Goal: Navigation & Orientation: Find specific page/section

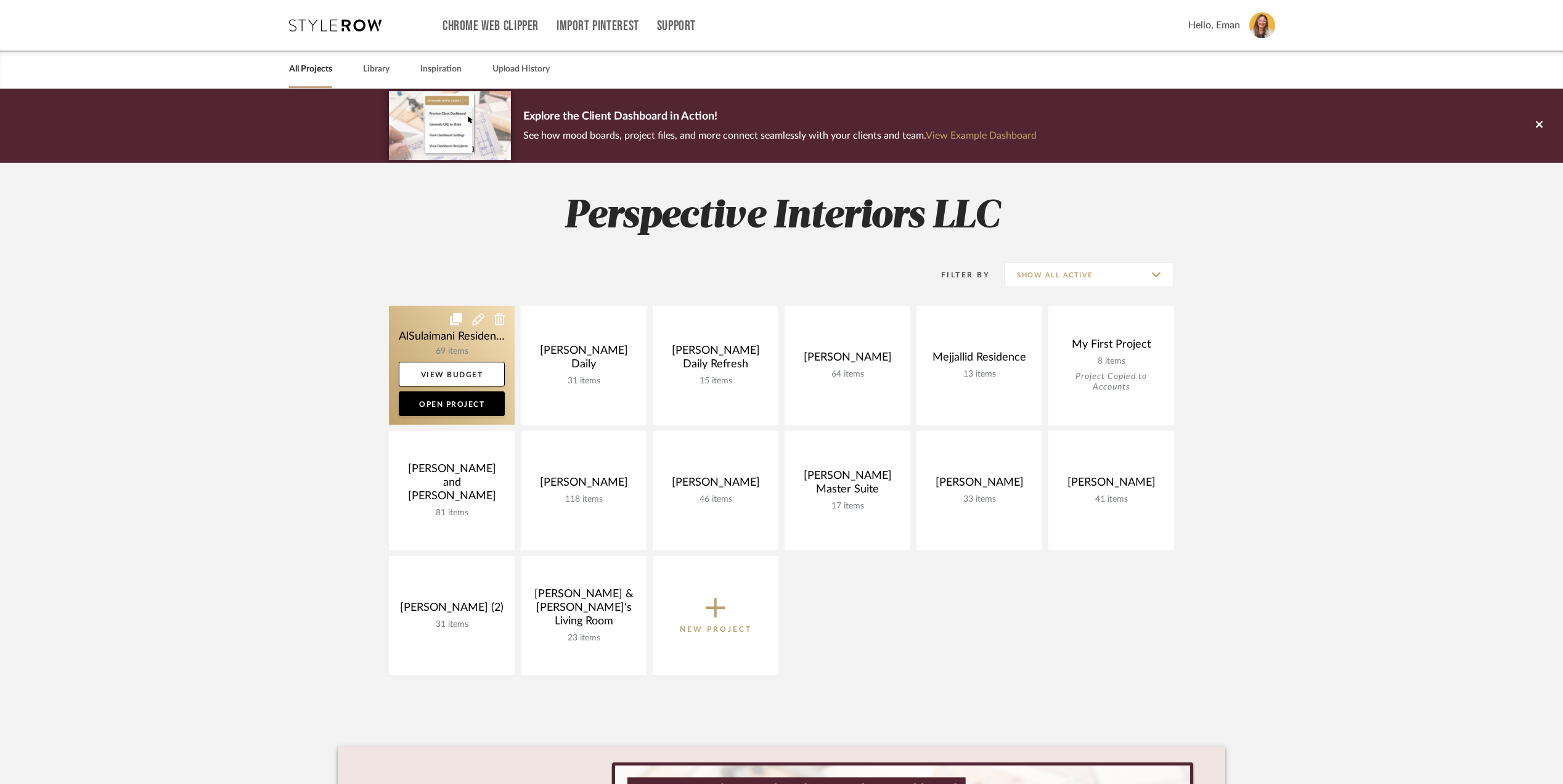
click at [427, 344] on link at bounding box center [452, 365] width 126 height 119
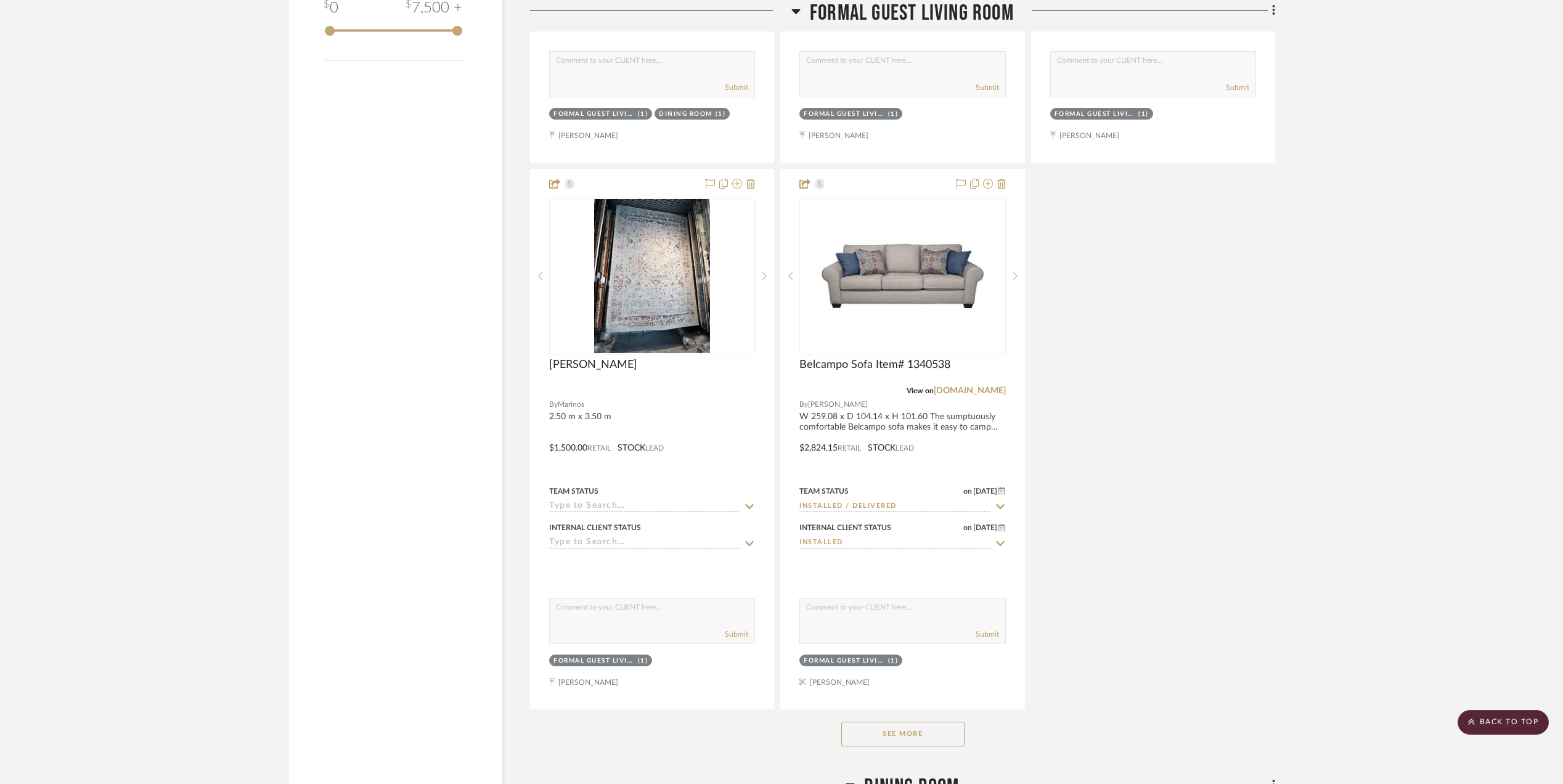
scroll to position [2136, 0]
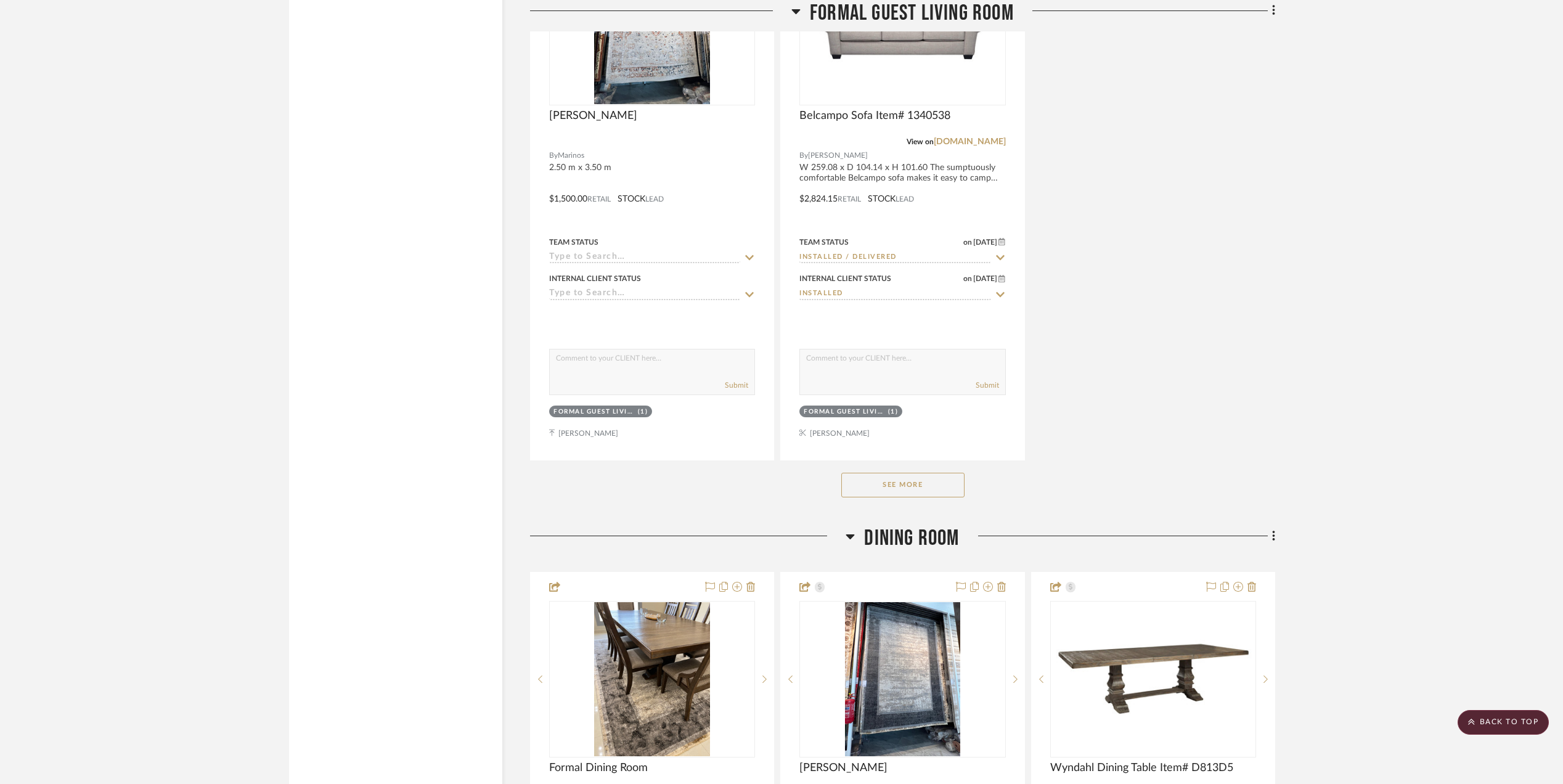
click at [899, 486] on button "See More" at bounding box center [903, 485] width 123 height 25
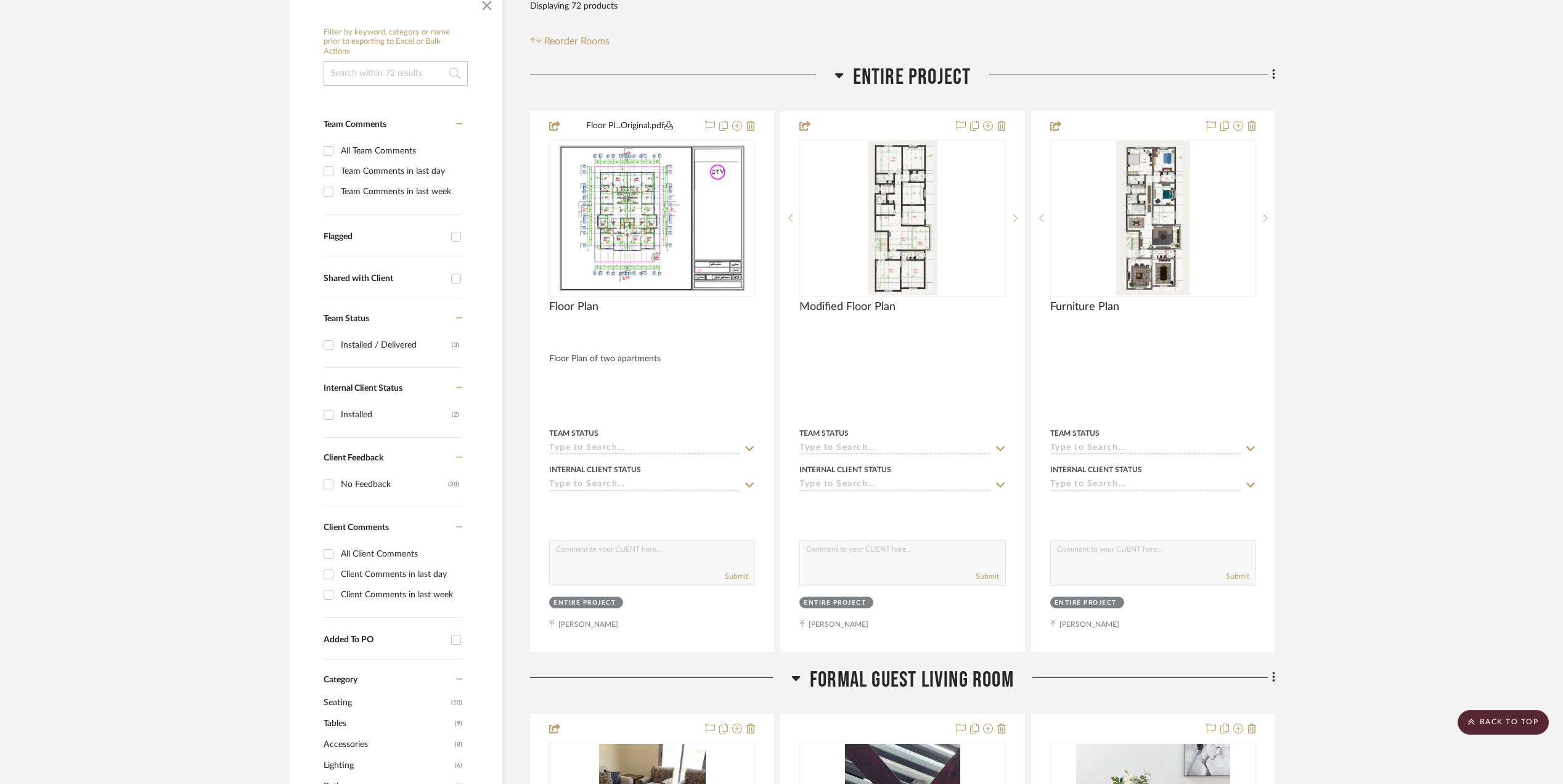
scroll to position [0, 0]
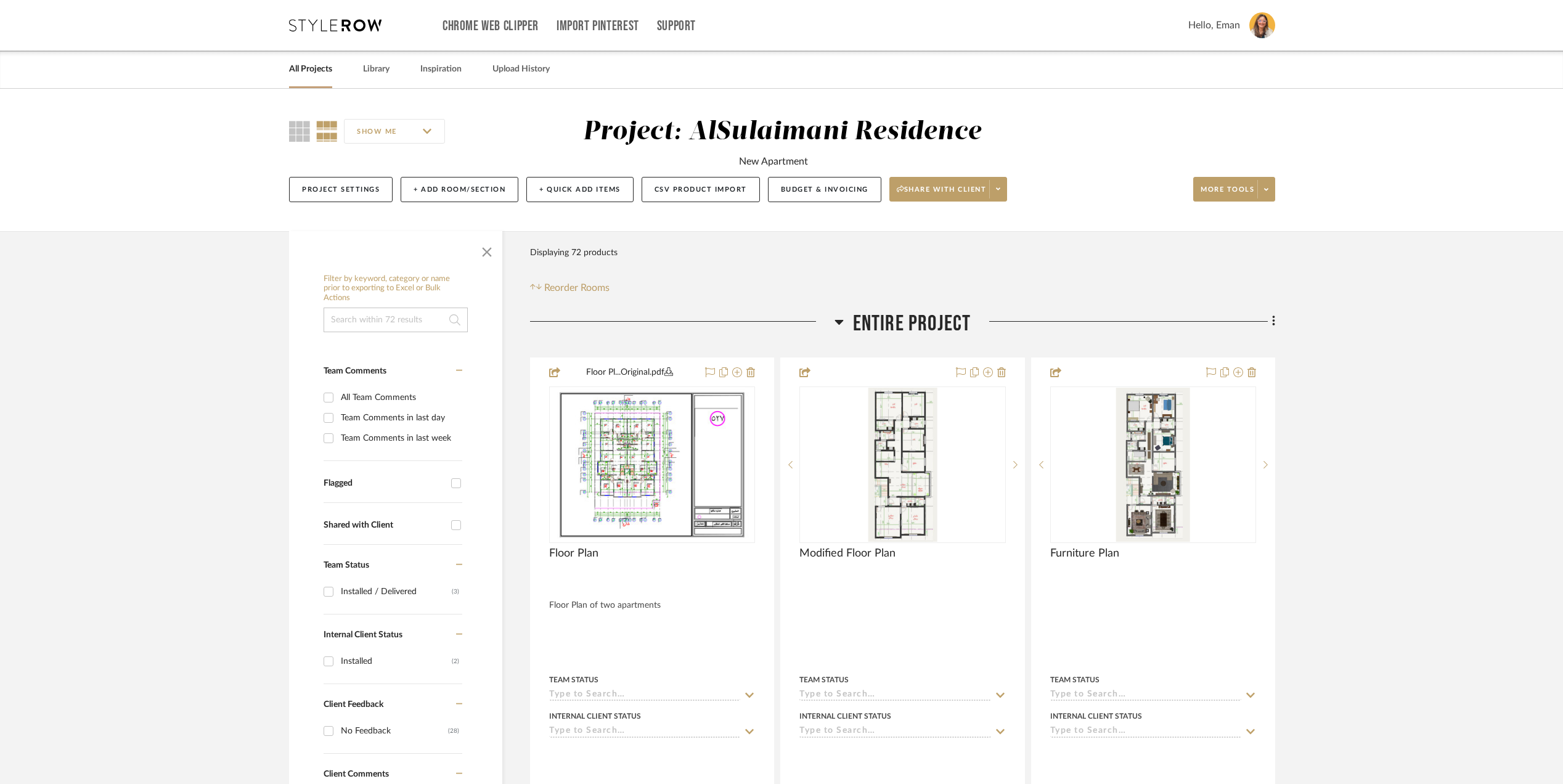
click at [322, 18] on div "Chrome Web Clipper Import Pinterest Support All Projects Library Inspiration Up…" at bounding box center [782, 25] width 986 height 50
click at [324, 27] on icon at bounding box center [336, 26] width 93 height 12
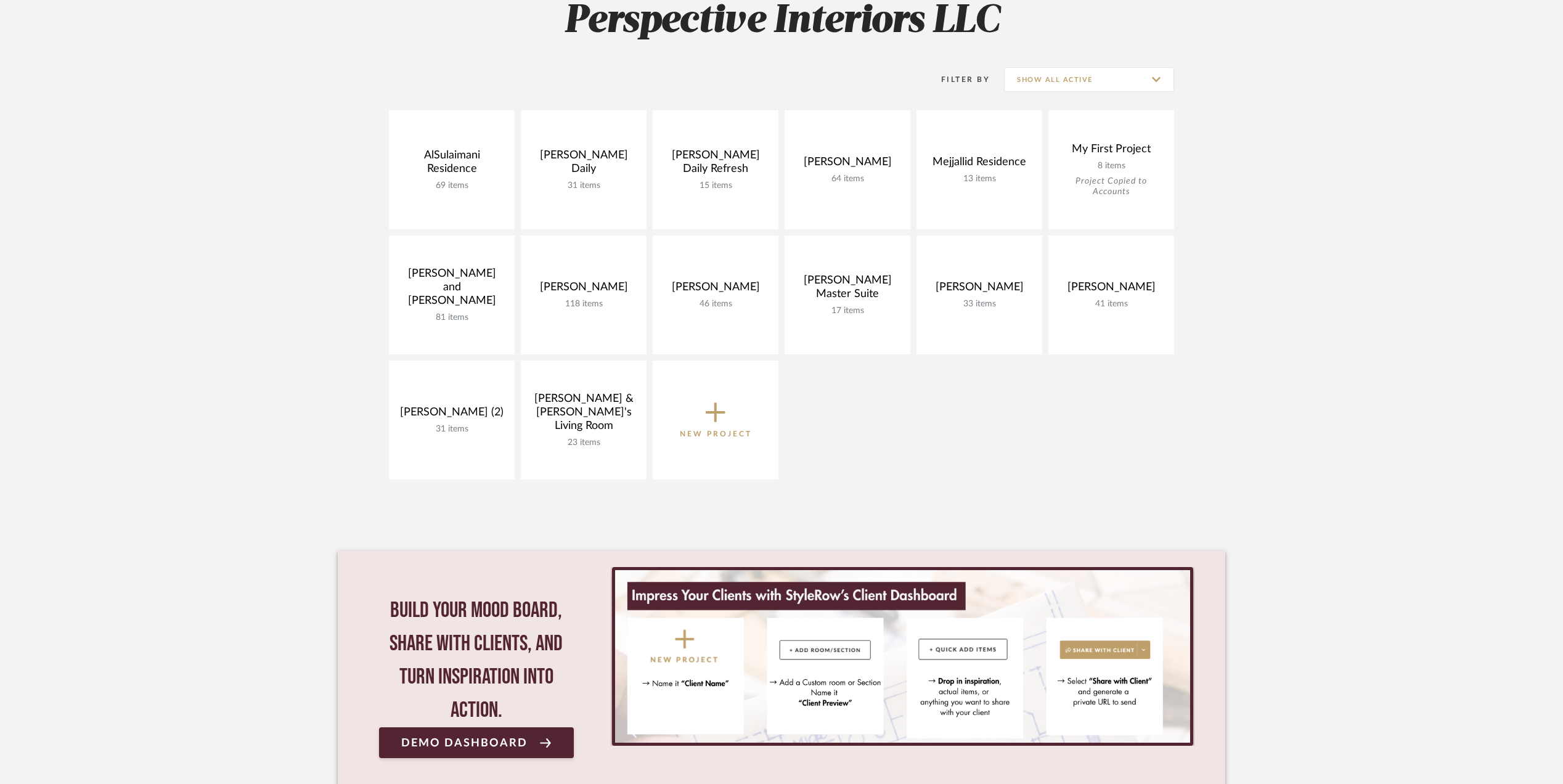
scroll to position [247, 0]
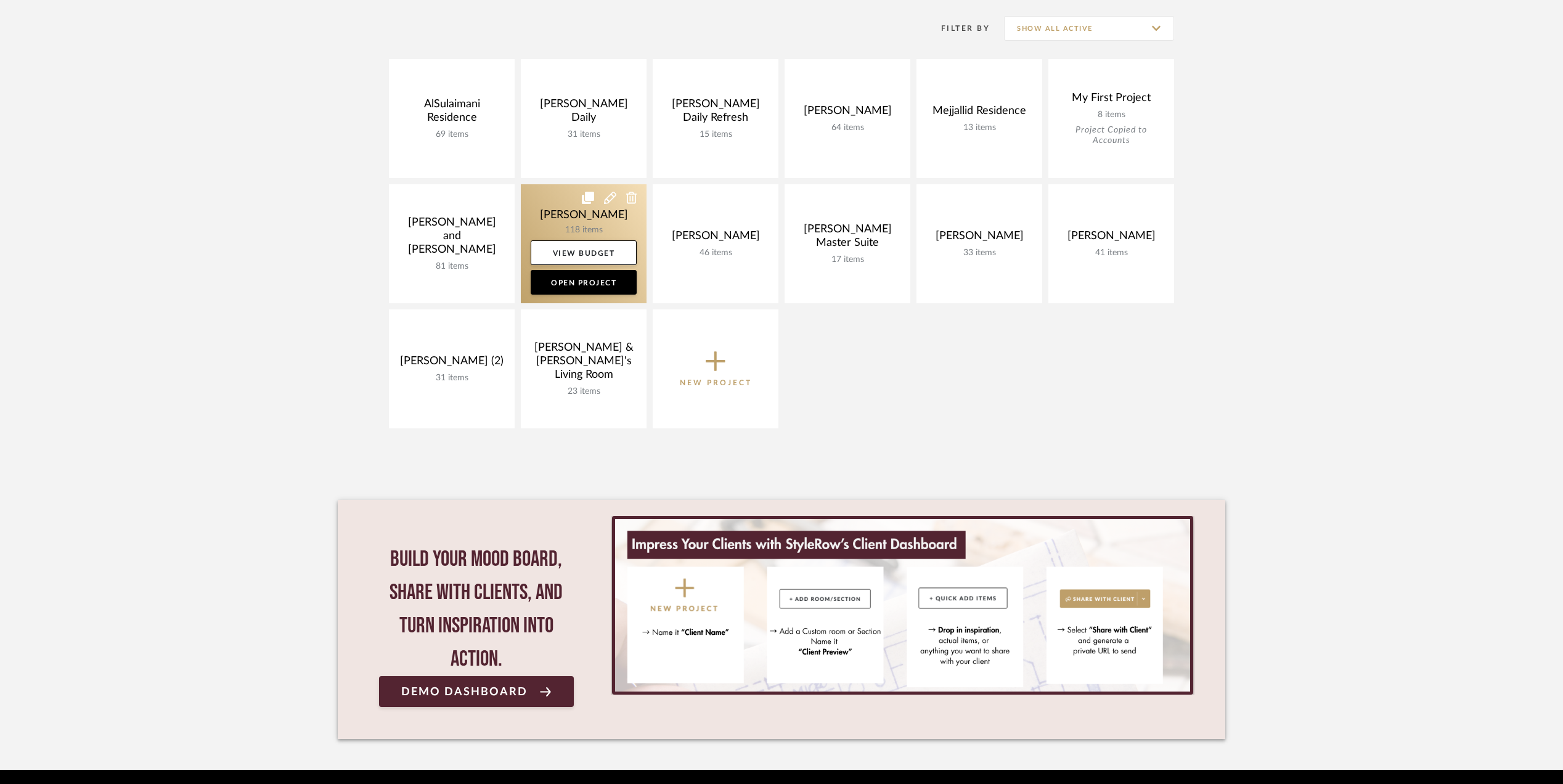
click at [545, 203] on link at bounding box center [583, 244] width 126 height 119
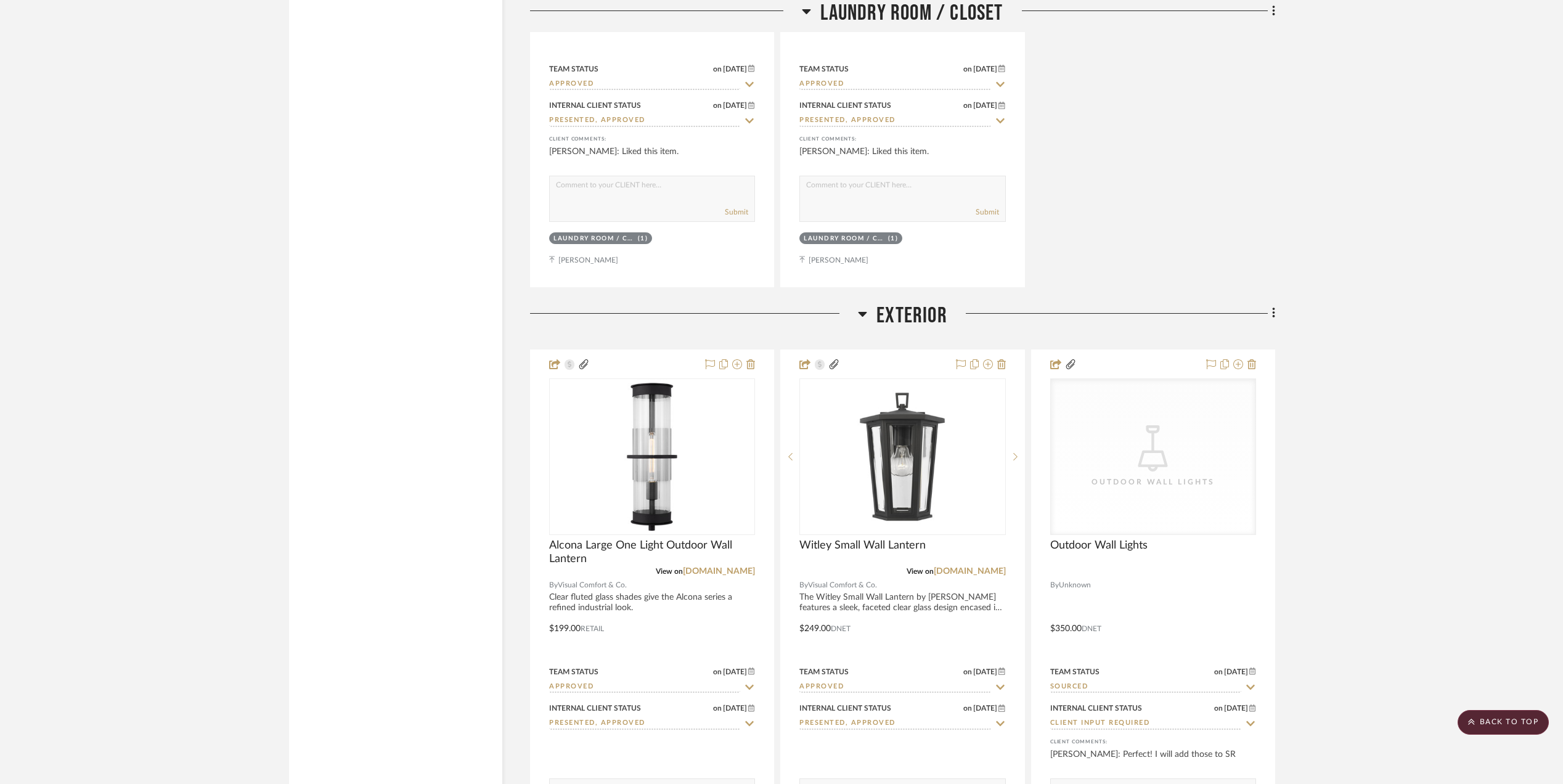
scroll to position [15580, 0]
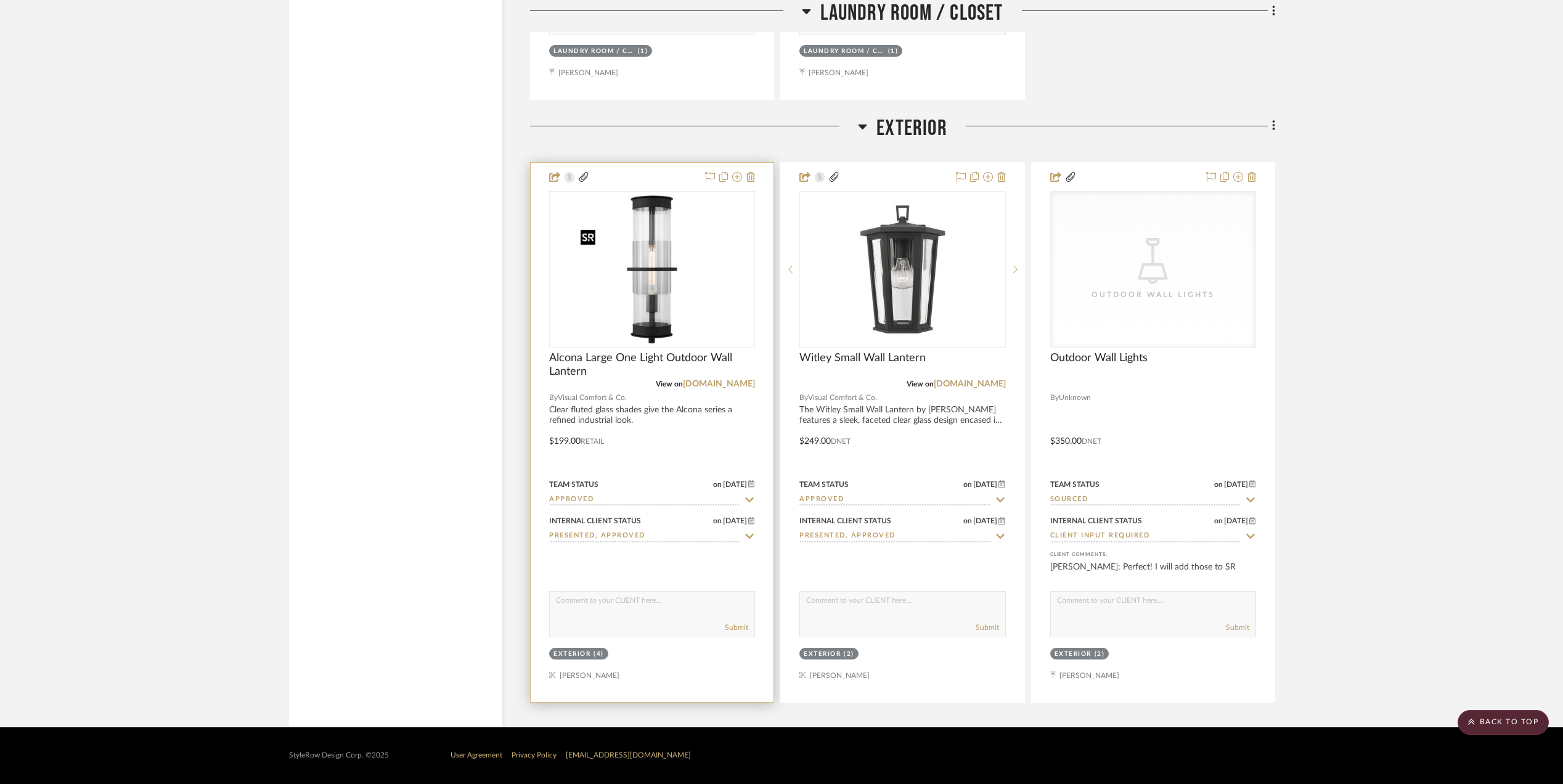
click at [671, 289] on img "0" at bounding box center [651, 269] width 154 height 154
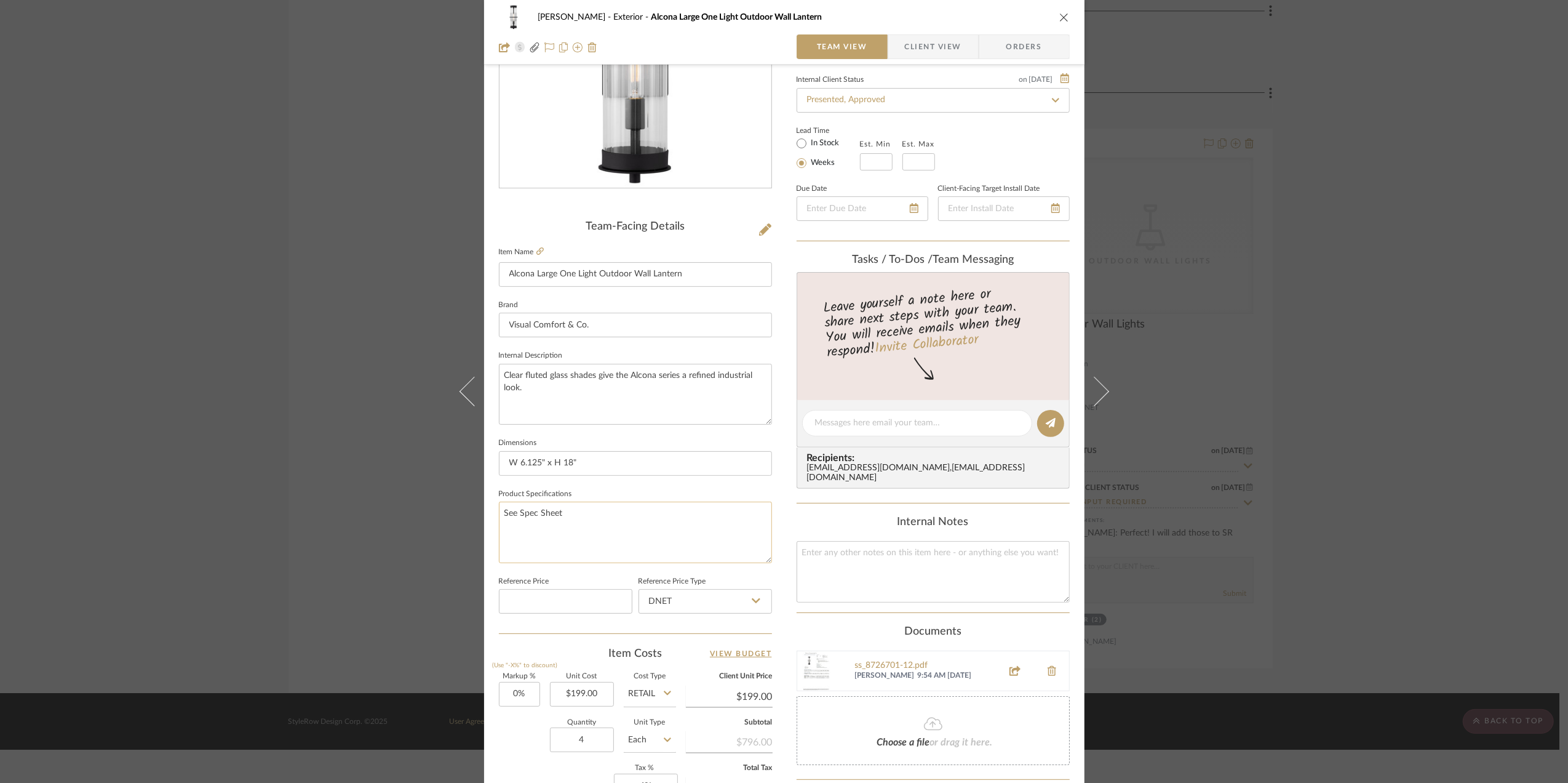
scroll to position [365, 0]
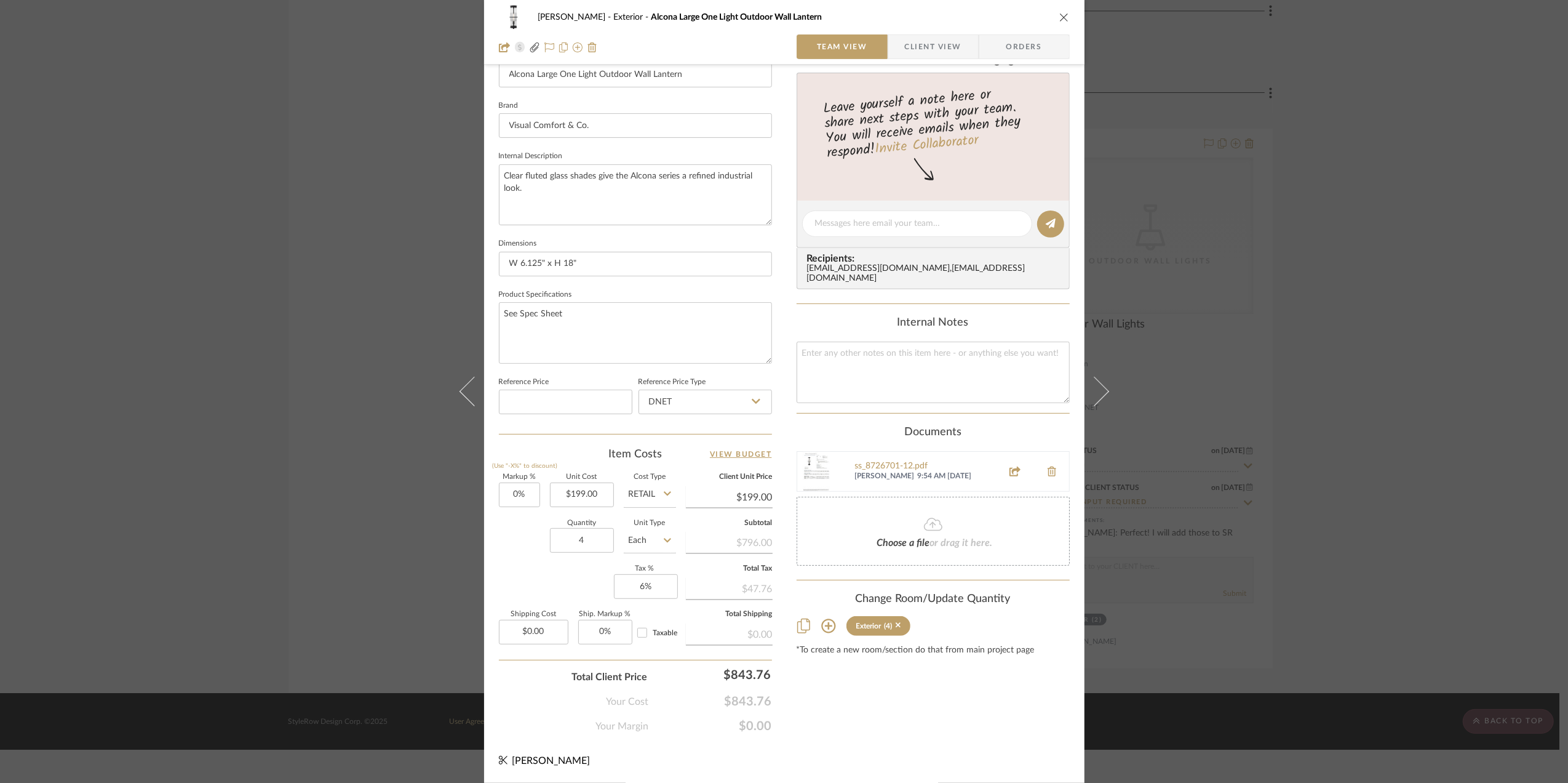
click at [1421, 439] on div "[PERSON_NAME] Exterior Alcona Large One Light Outdoor Wall Lantern Team View Cl…" at bounding box center [784, 392] width 1568 height 783
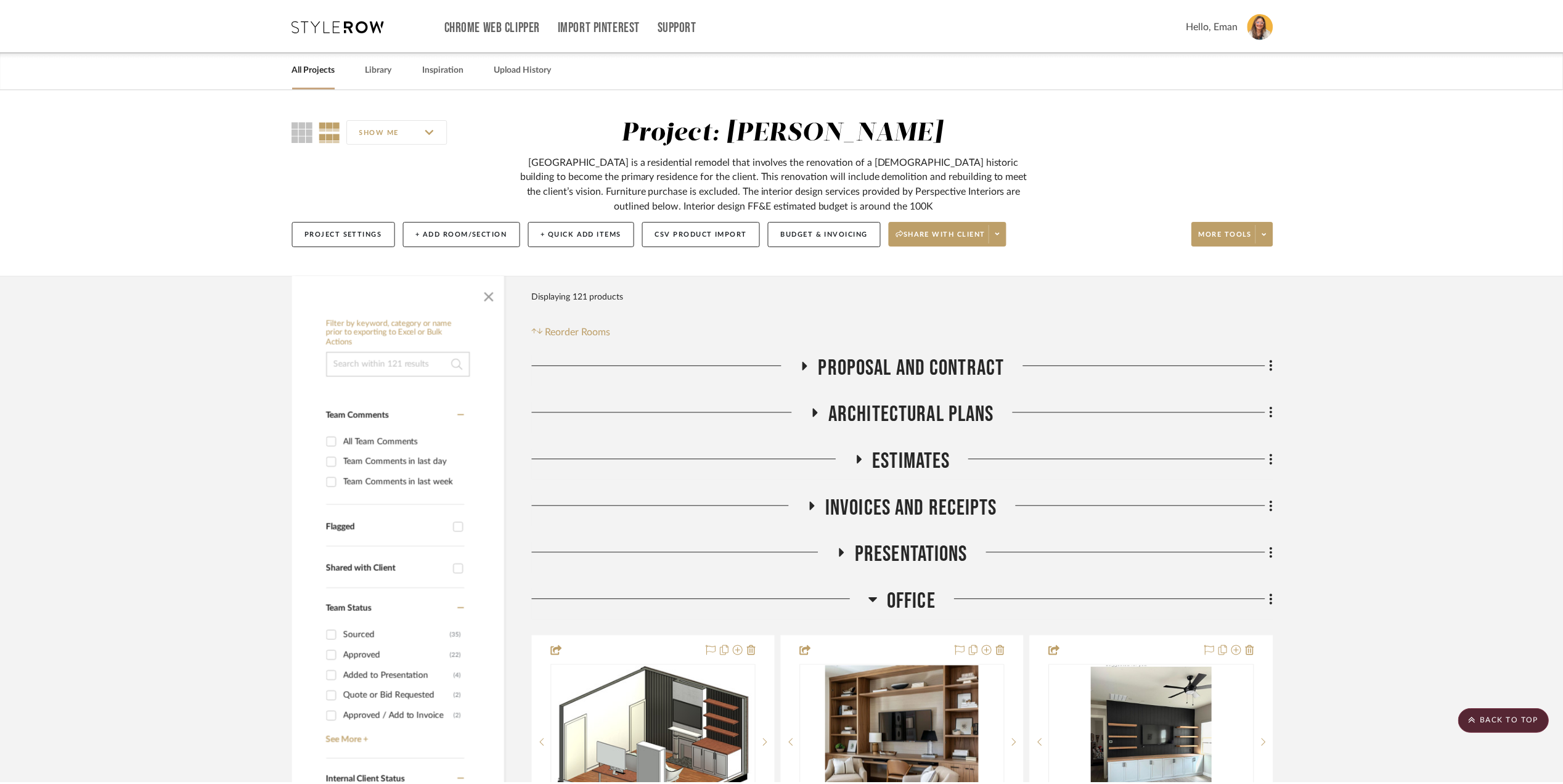
scroll to position [15580, 0]
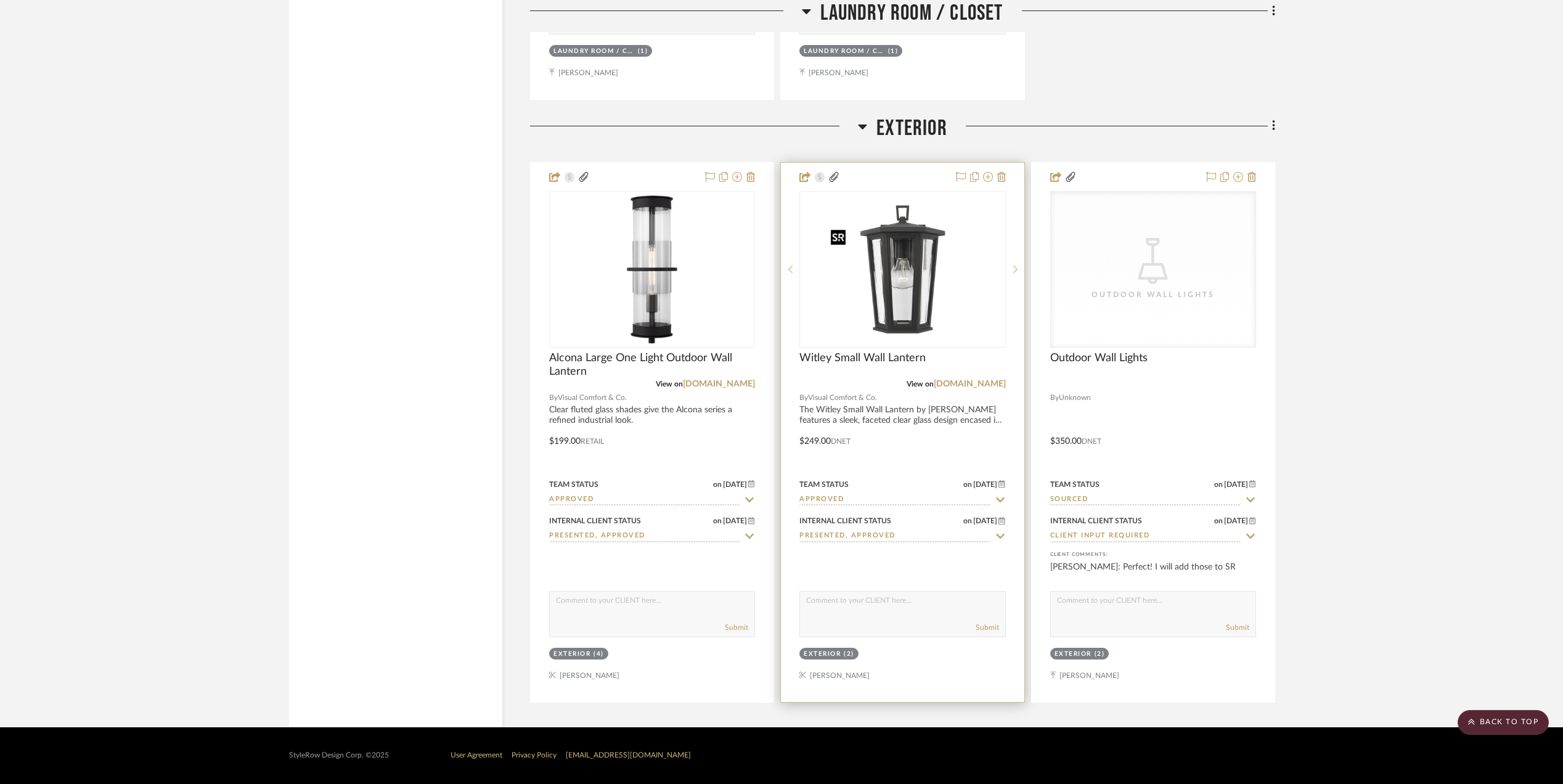
click at [878, 282] on img "0" at bounding box center [902, 269] width 154 height 154
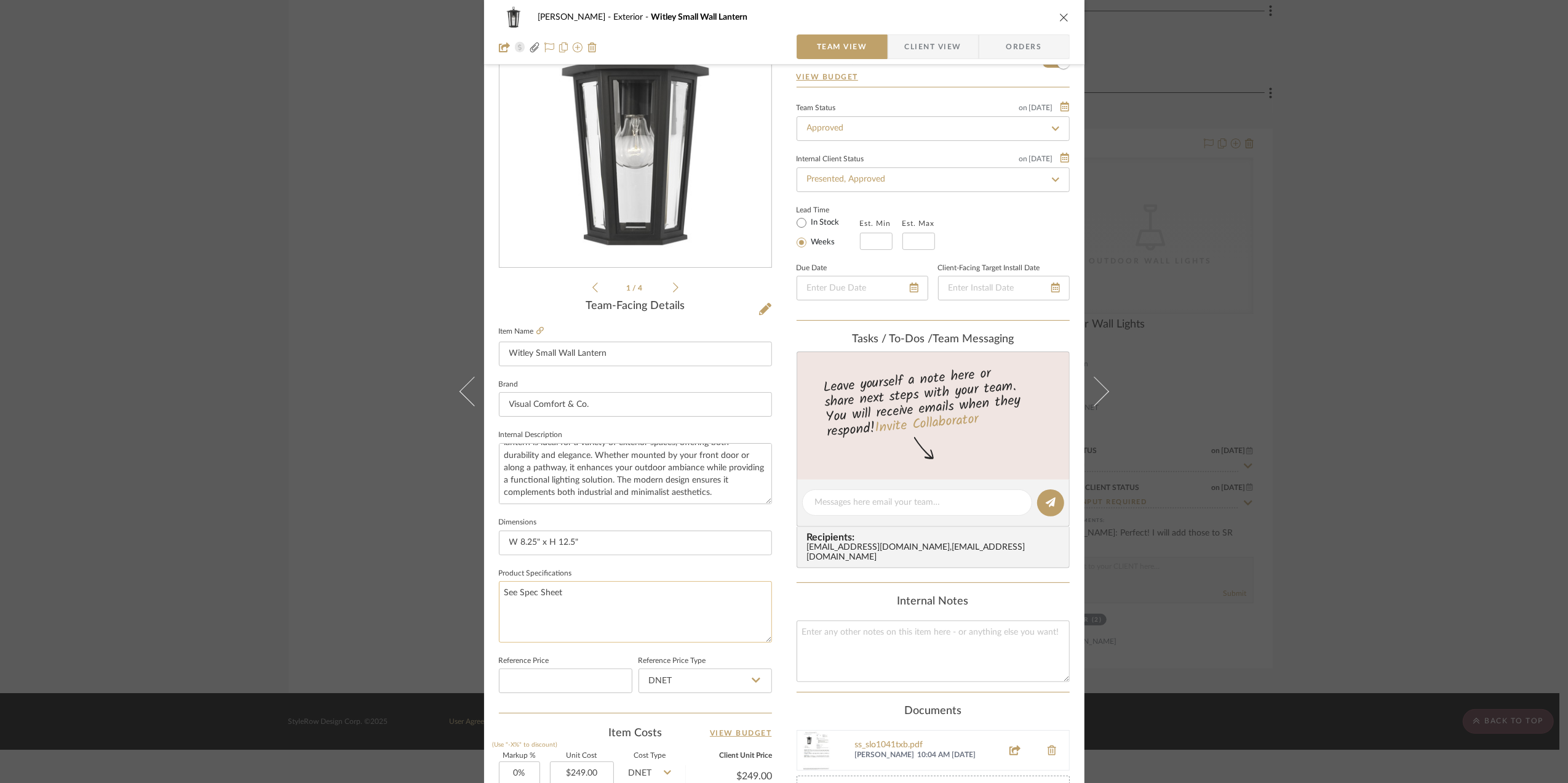
scroll to position [0, 0]
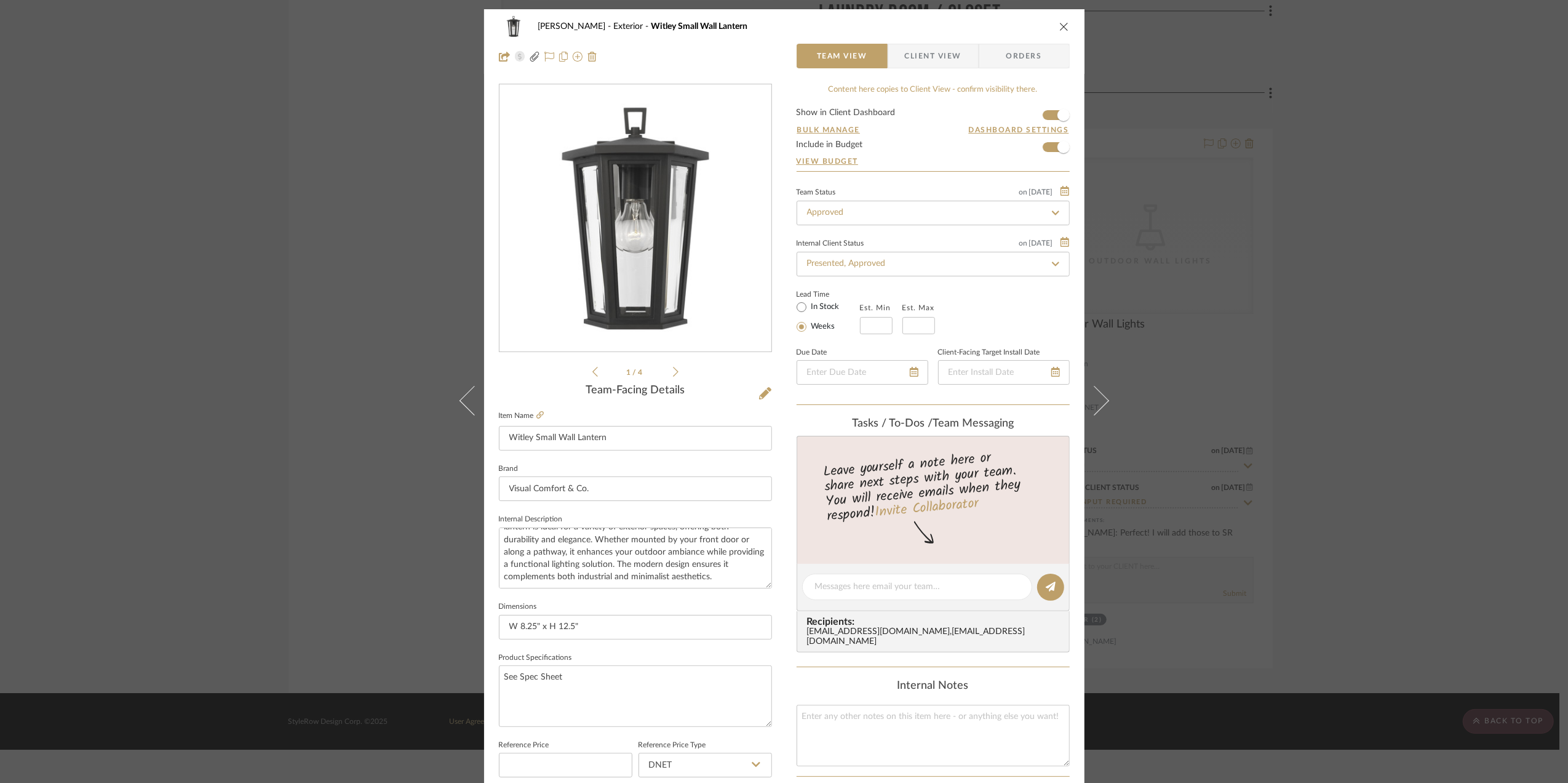
click at [1411, 367] on div "[PERSON_NAME] Exterior Witley Small Wall Lantern Team View Client View Orders 1…" at bounding box center [784, 392] width 1568 height 783
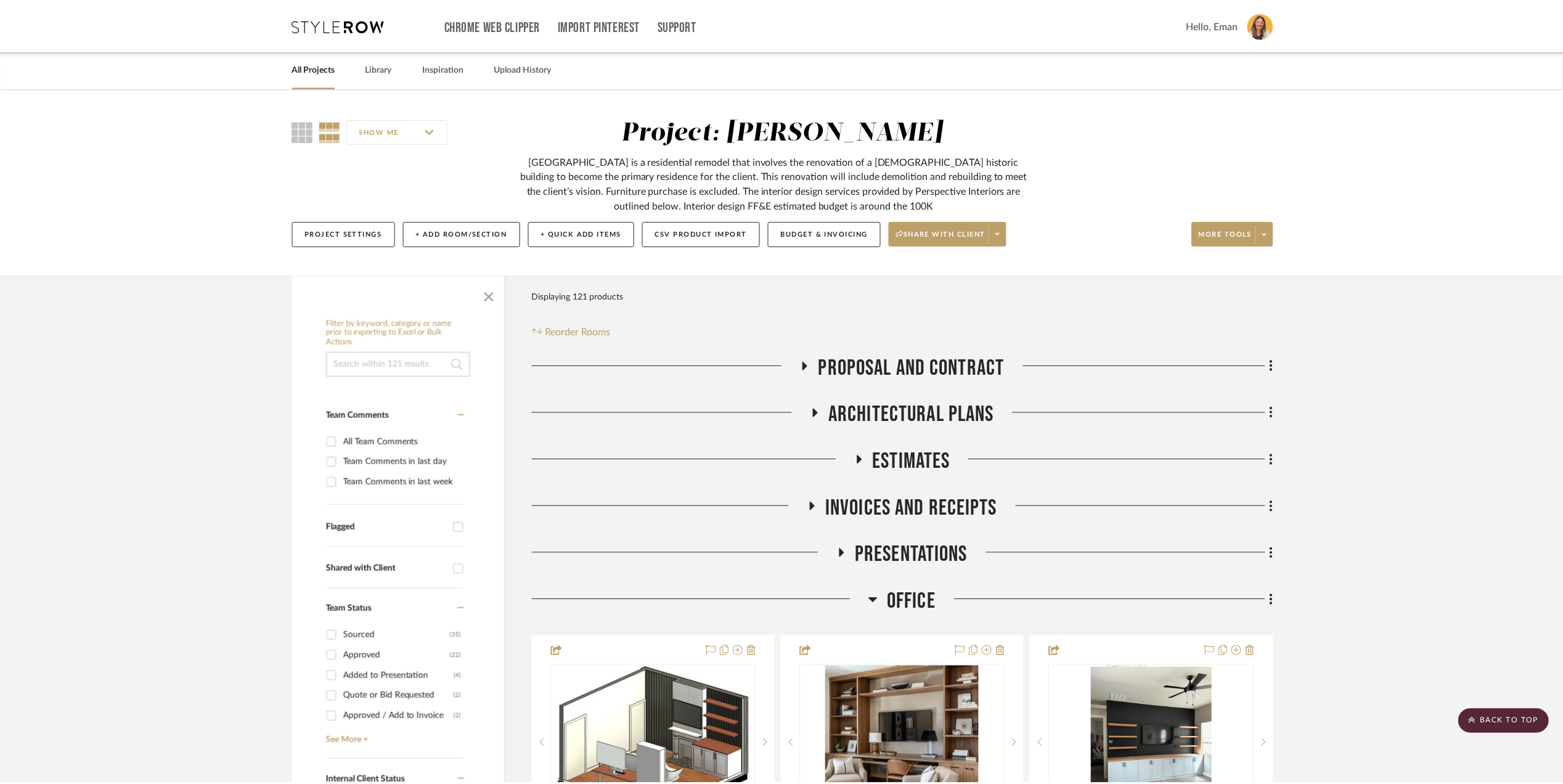
scroll to position [15580, 0]
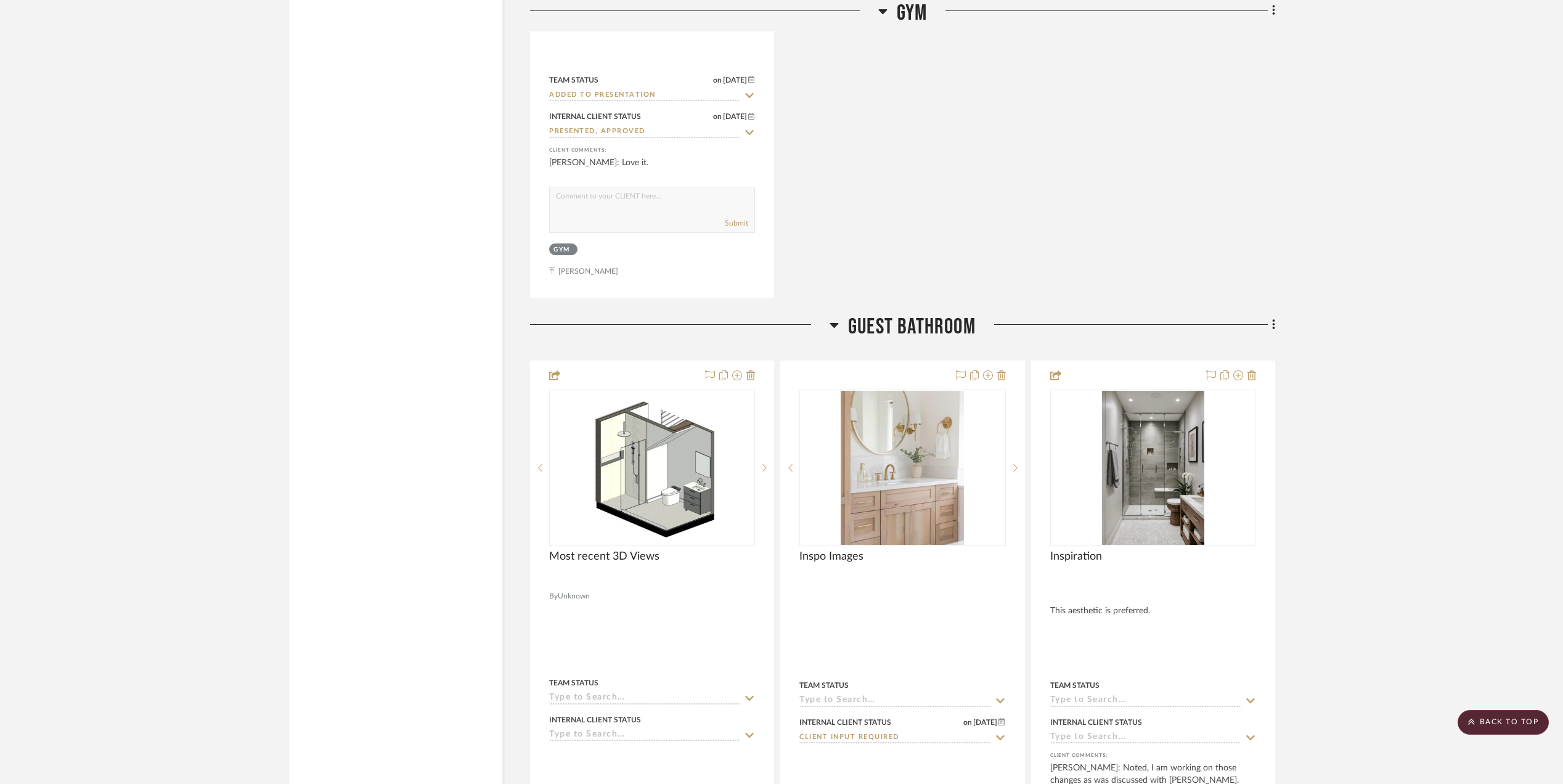
scroll to position [2603, 0]
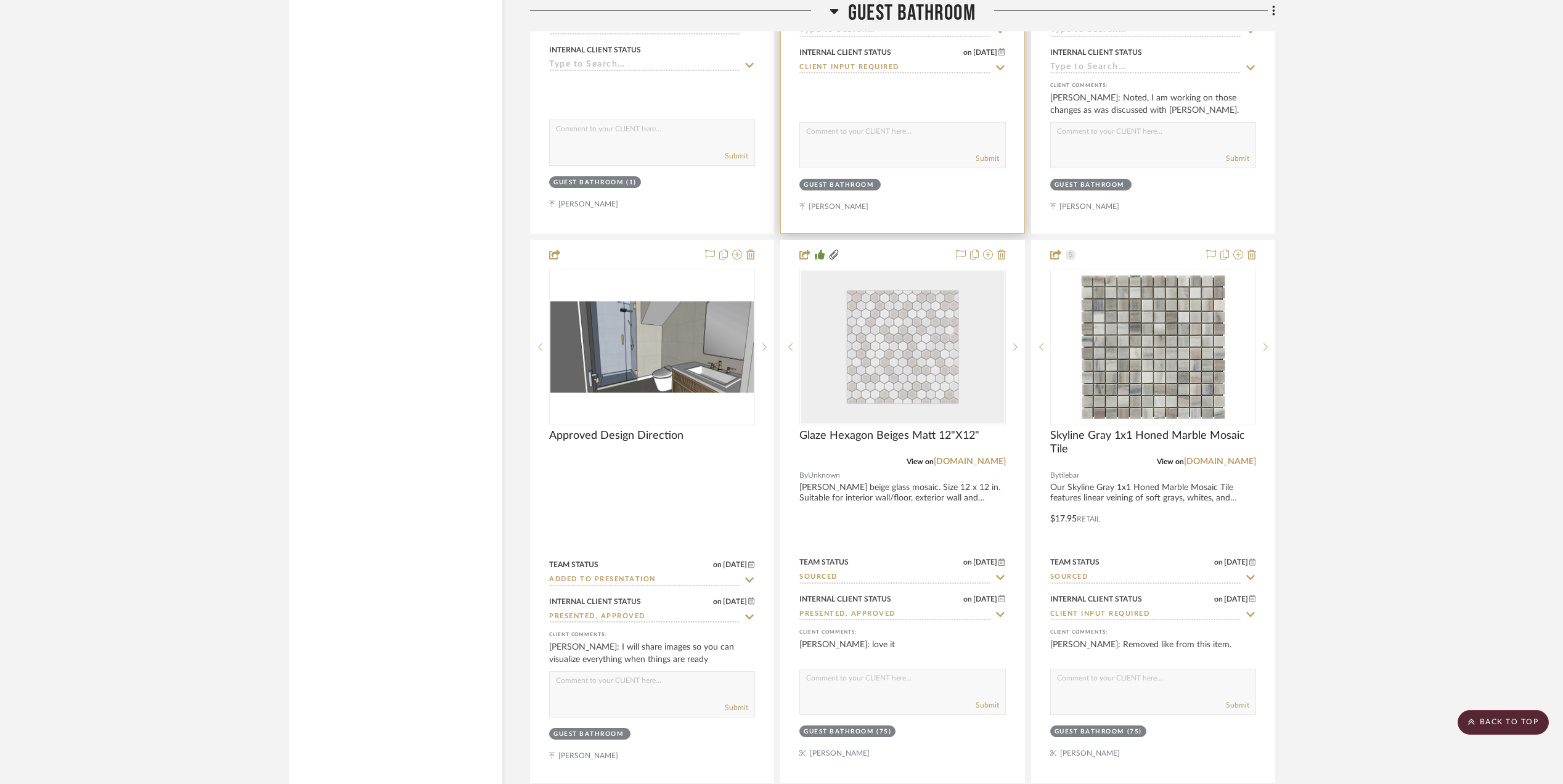
scroll to position [3588, 0]
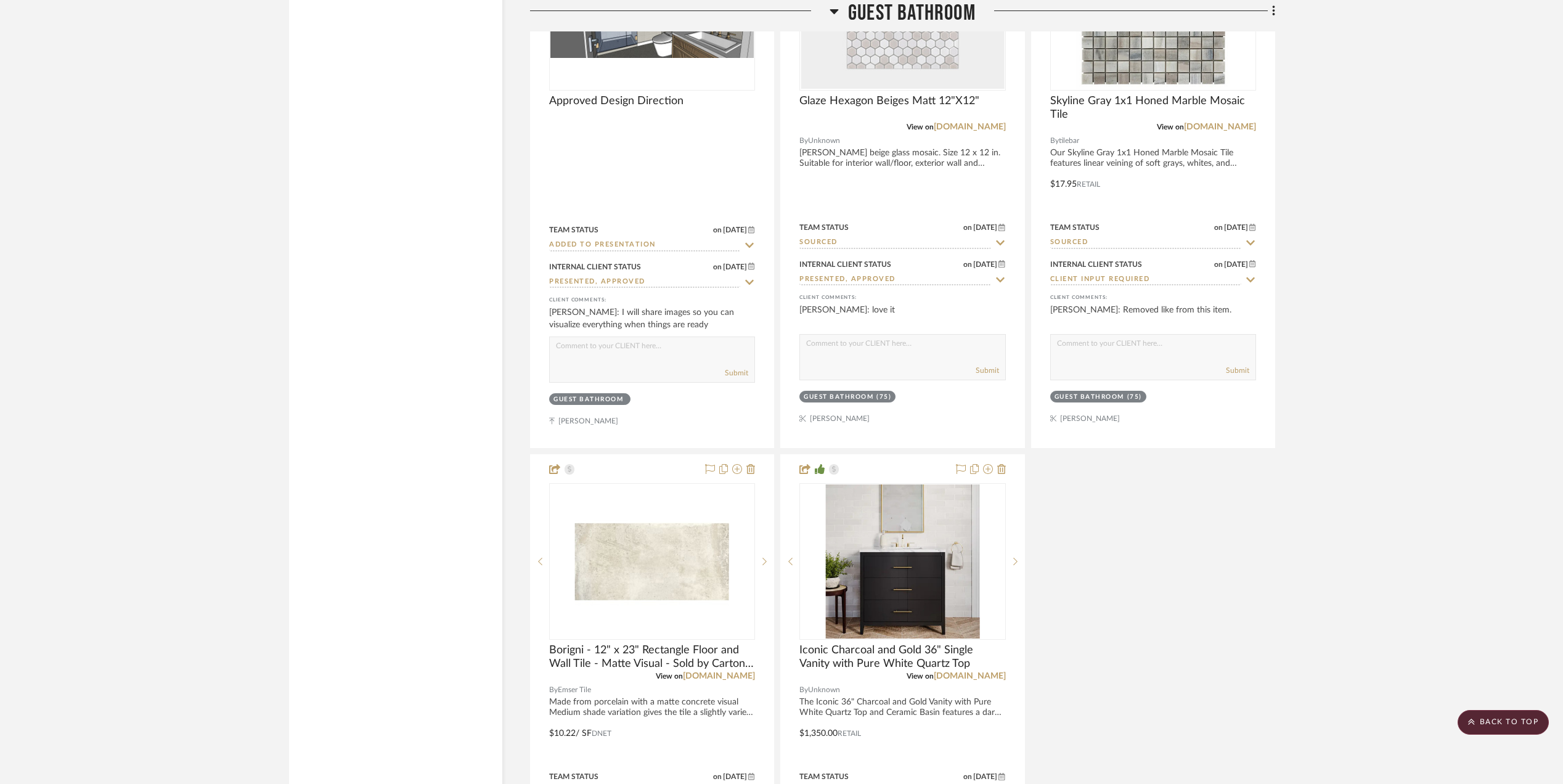
click at [887, 568] on img "0" at bounding box center [902, 561] width 154 height 154
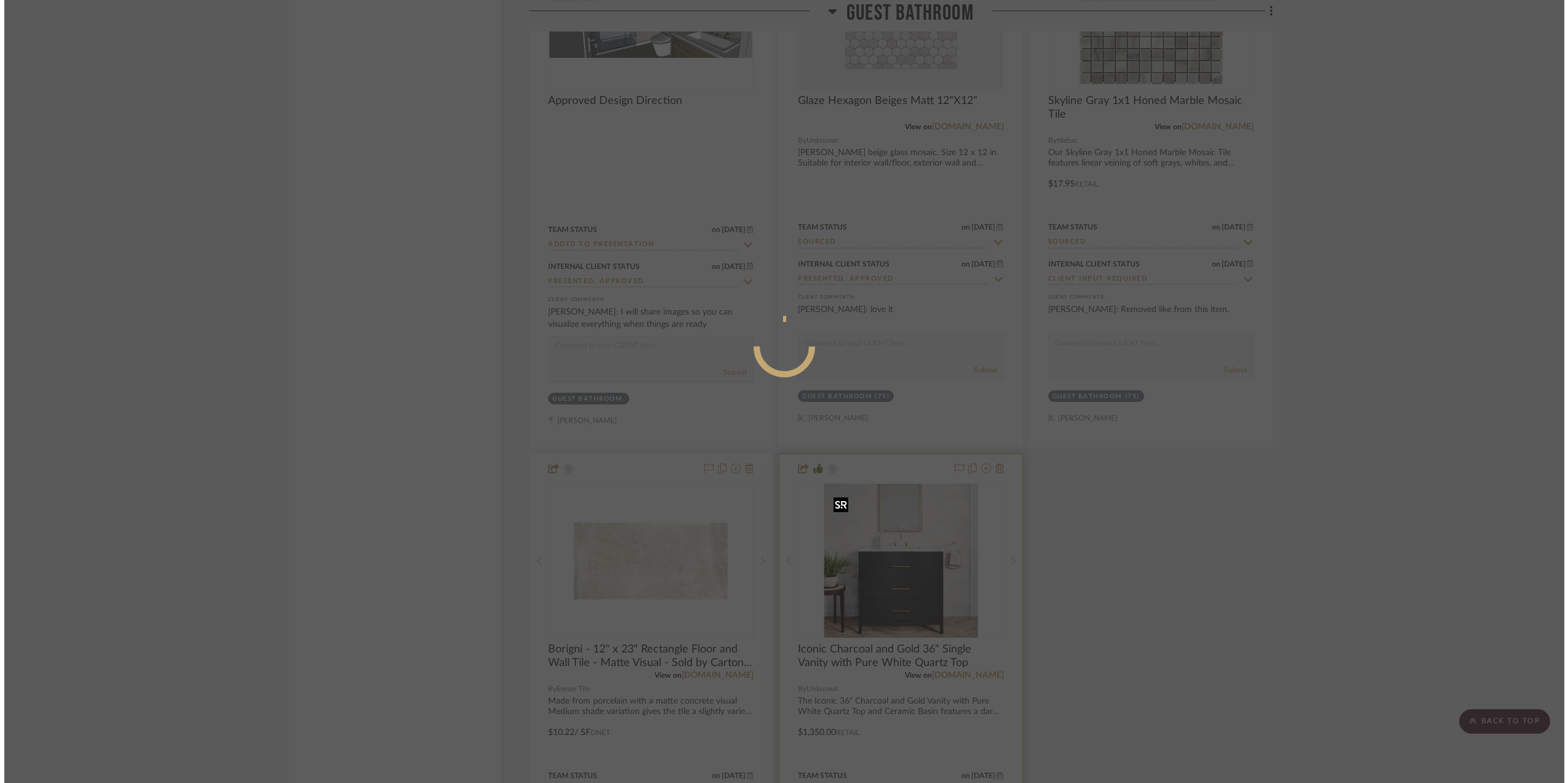
scroll to position [0, 0]
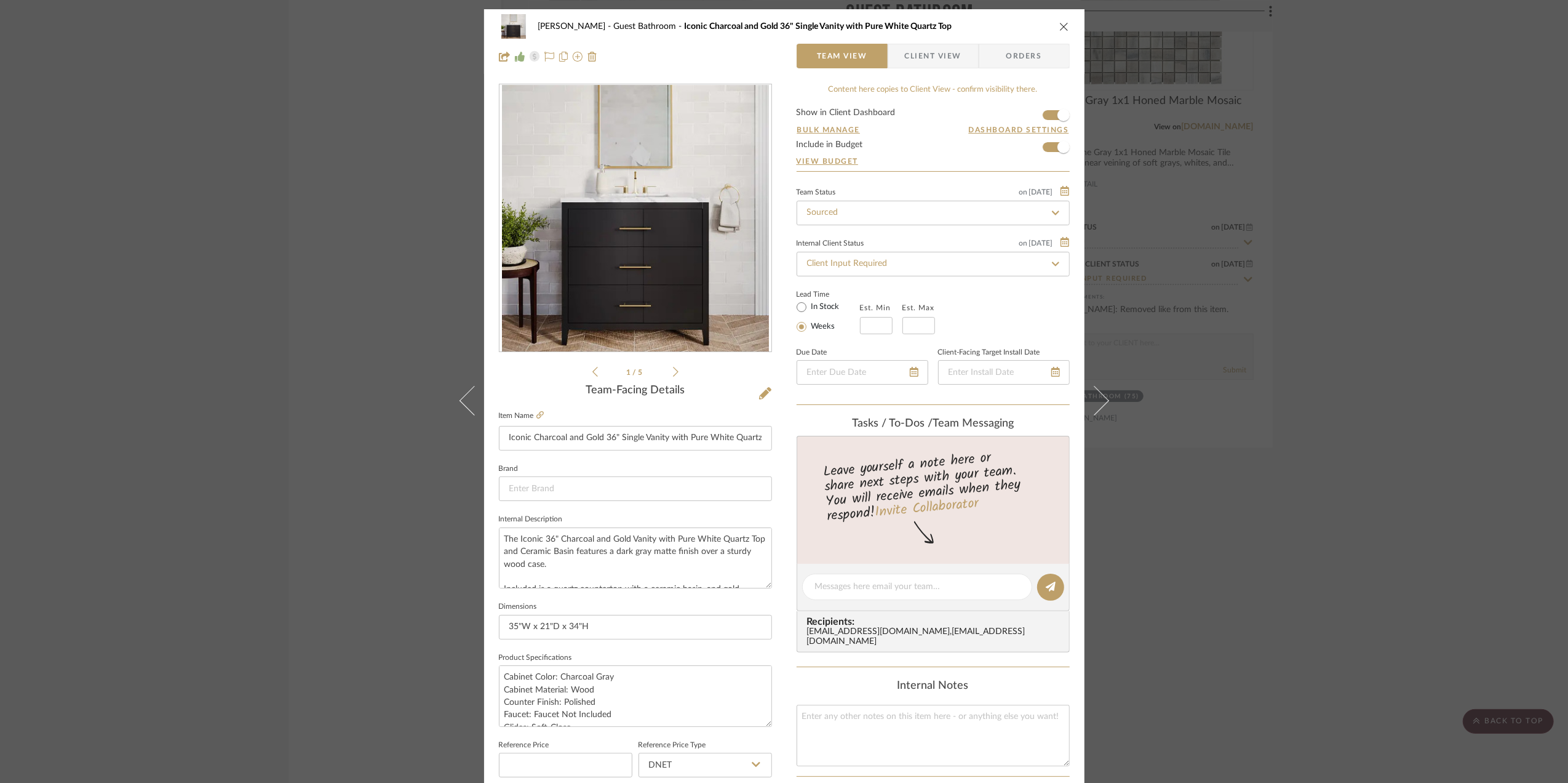
click at [604, 274] on img "0" at bounding box center [635, 219] width 267 height 267
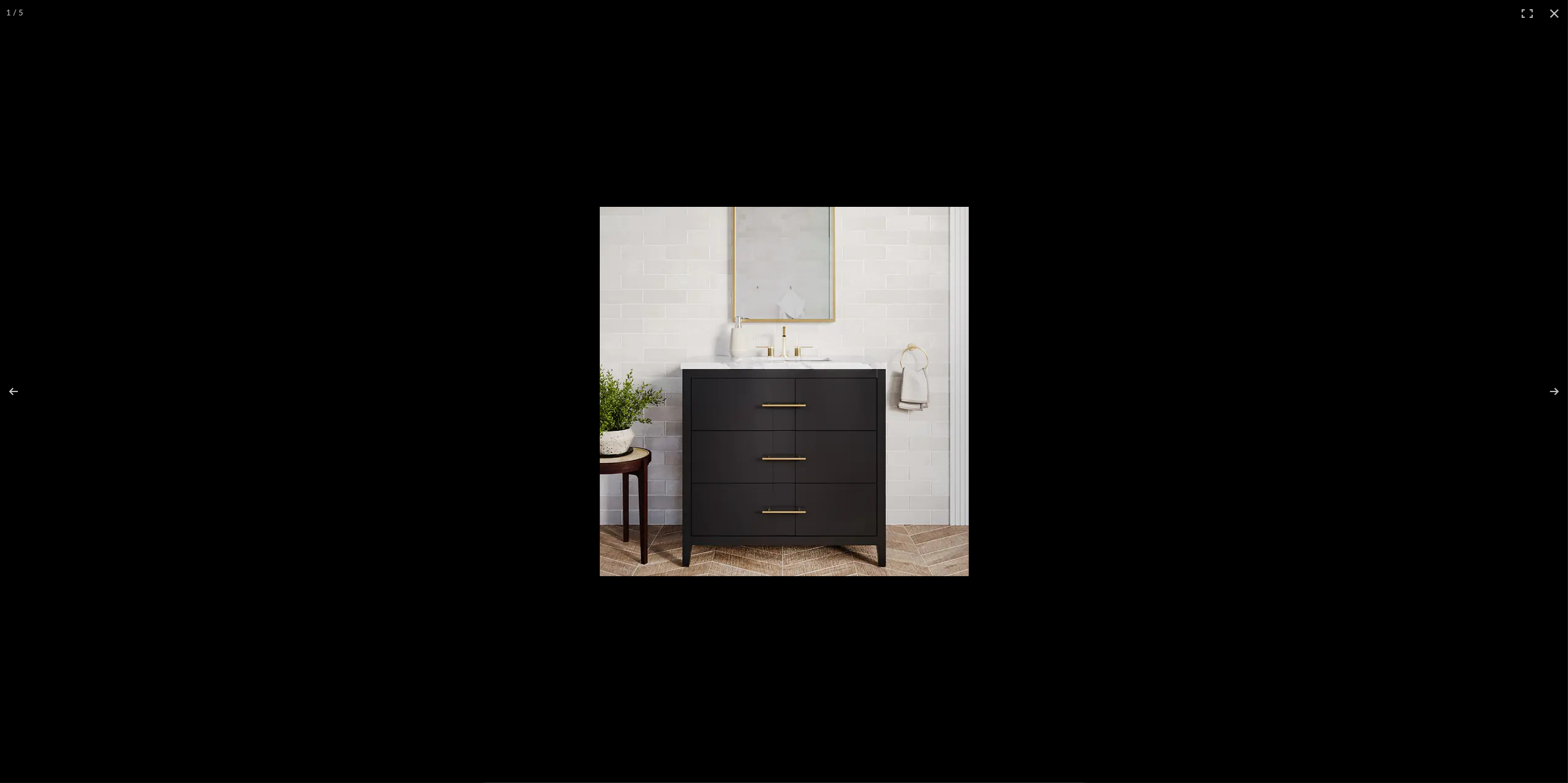
click at [804, 432] on img at bounding box center [784, 392] width 369 height 369
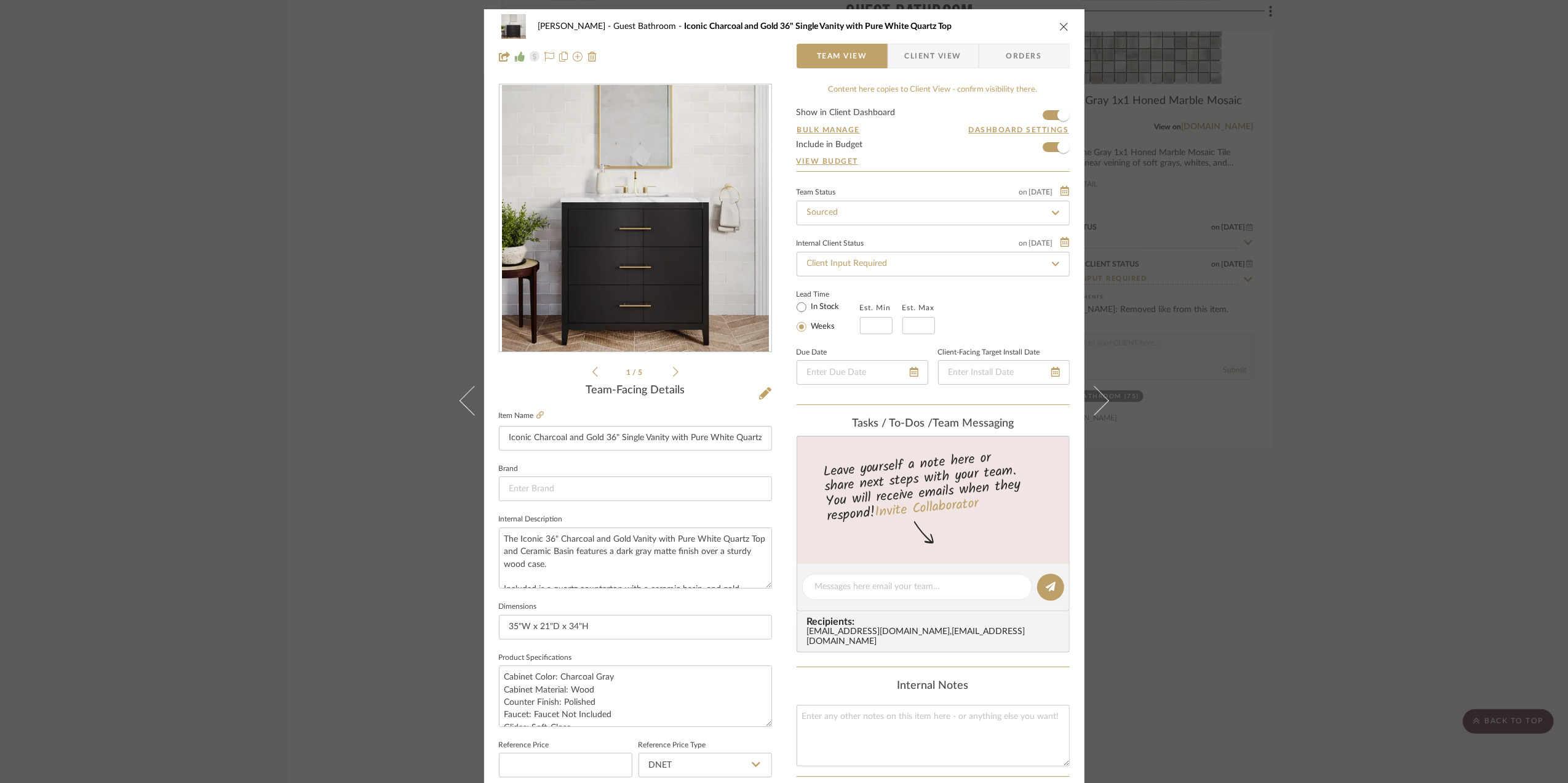
click at [564, 267] on img "0" at bounding box center [635, 219] width 267 height 267
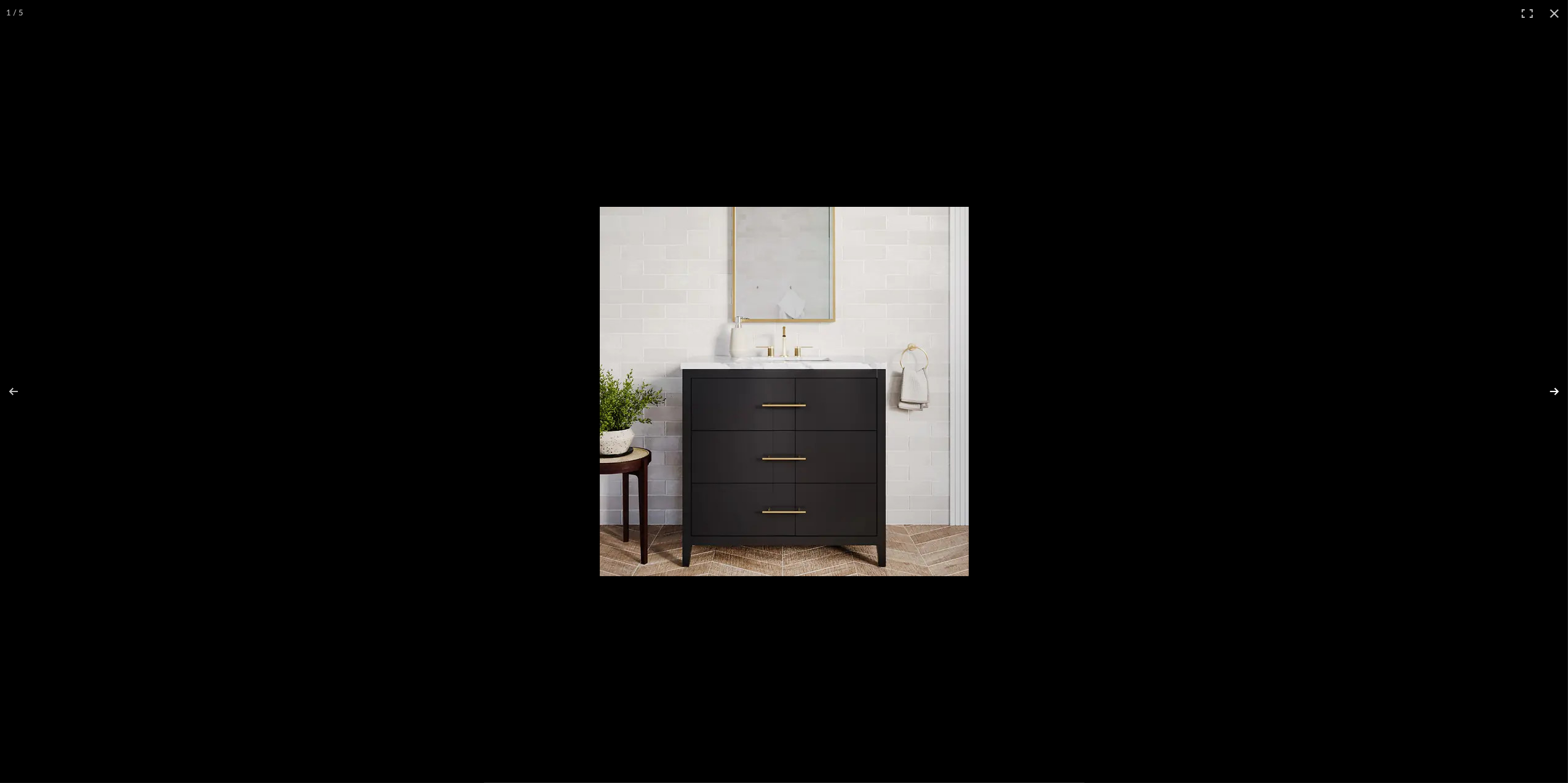
click at [1555, 389] on button at bounding box center [1546, 392] width 43 height 62
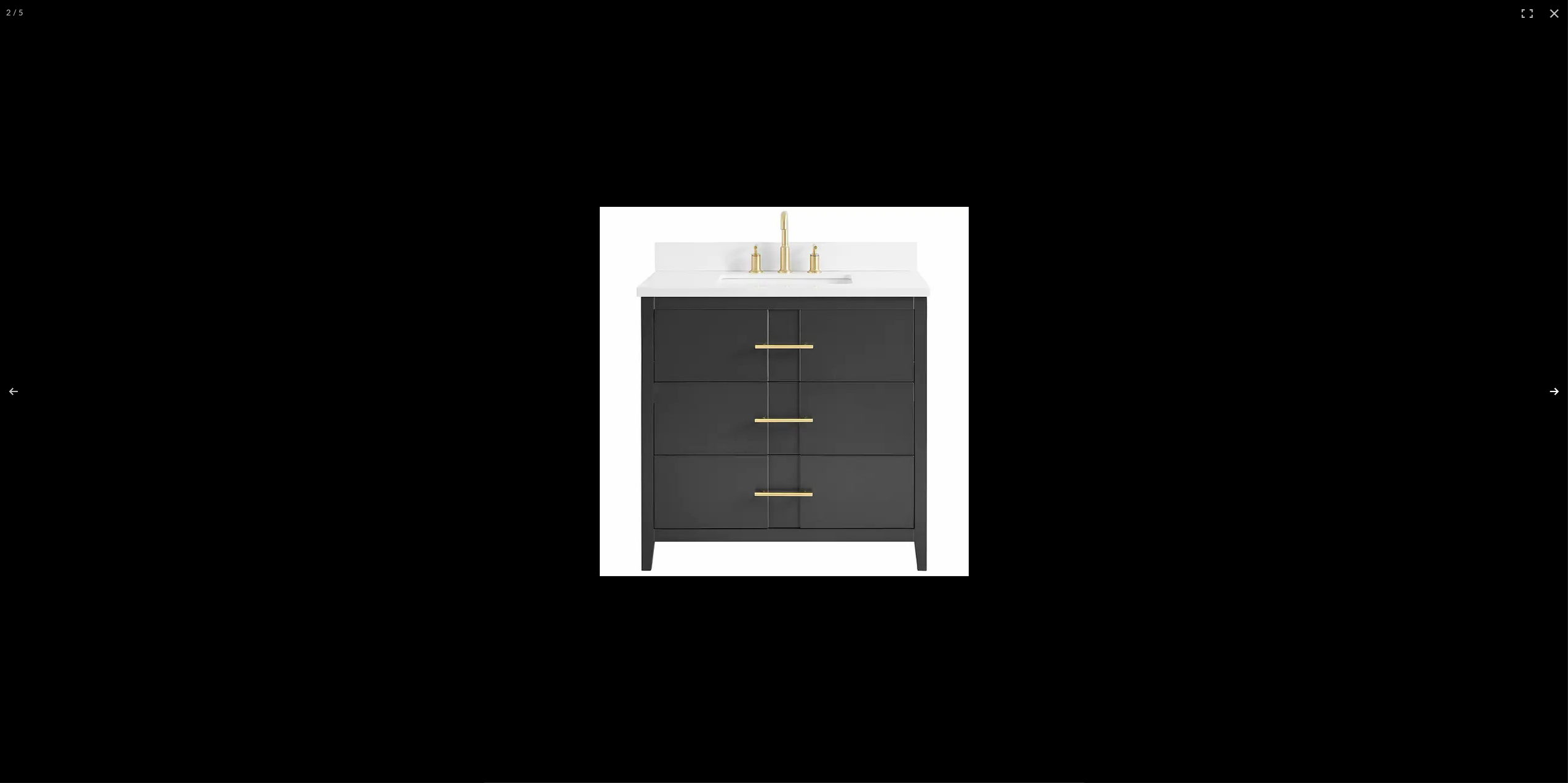
click at [1555, 389] on button at bounding box center [1546, 392] width 43 height 62
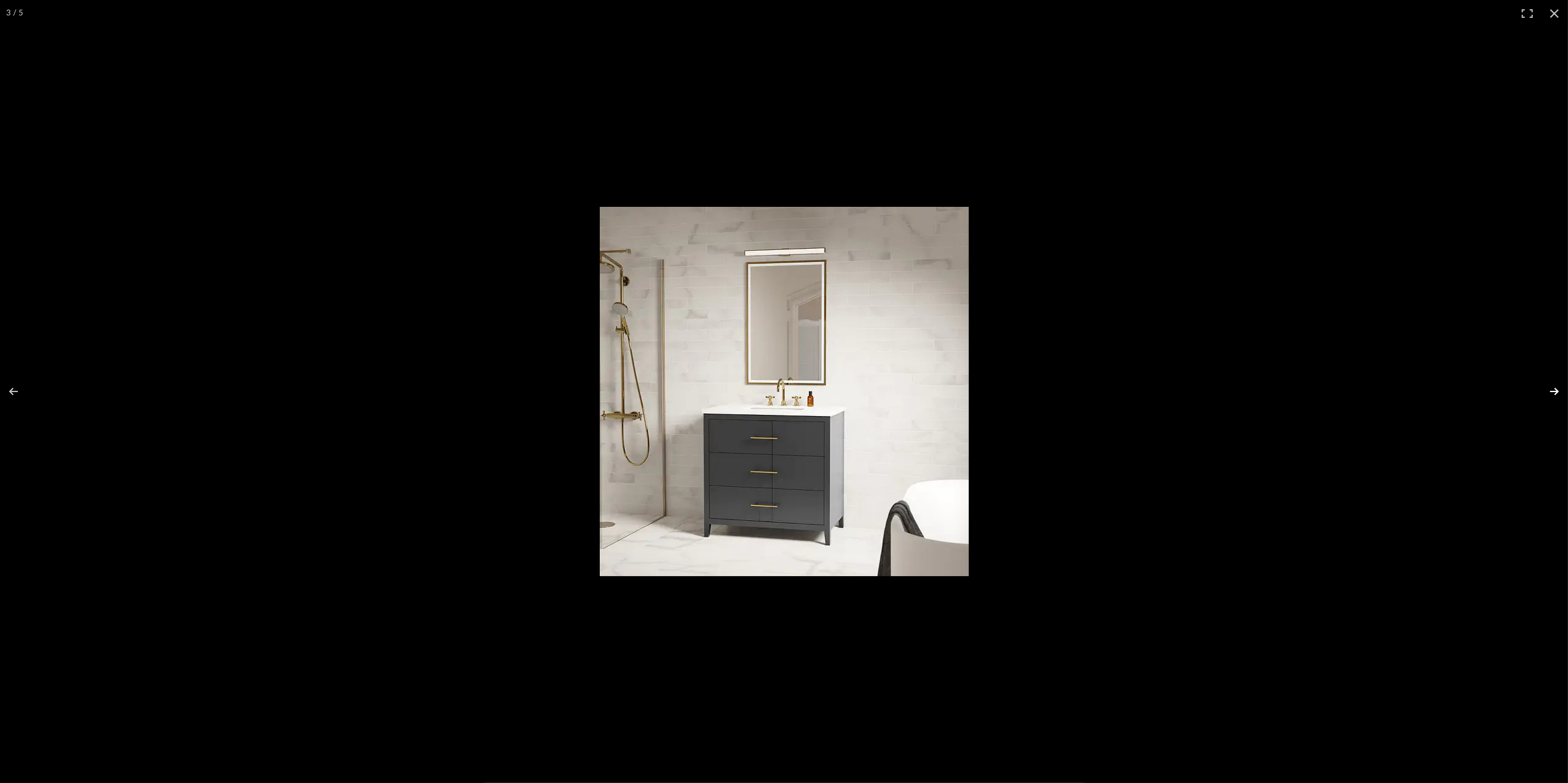
click at [1555, 389] on button at bounding box center [1546, 392] width 43 height 62
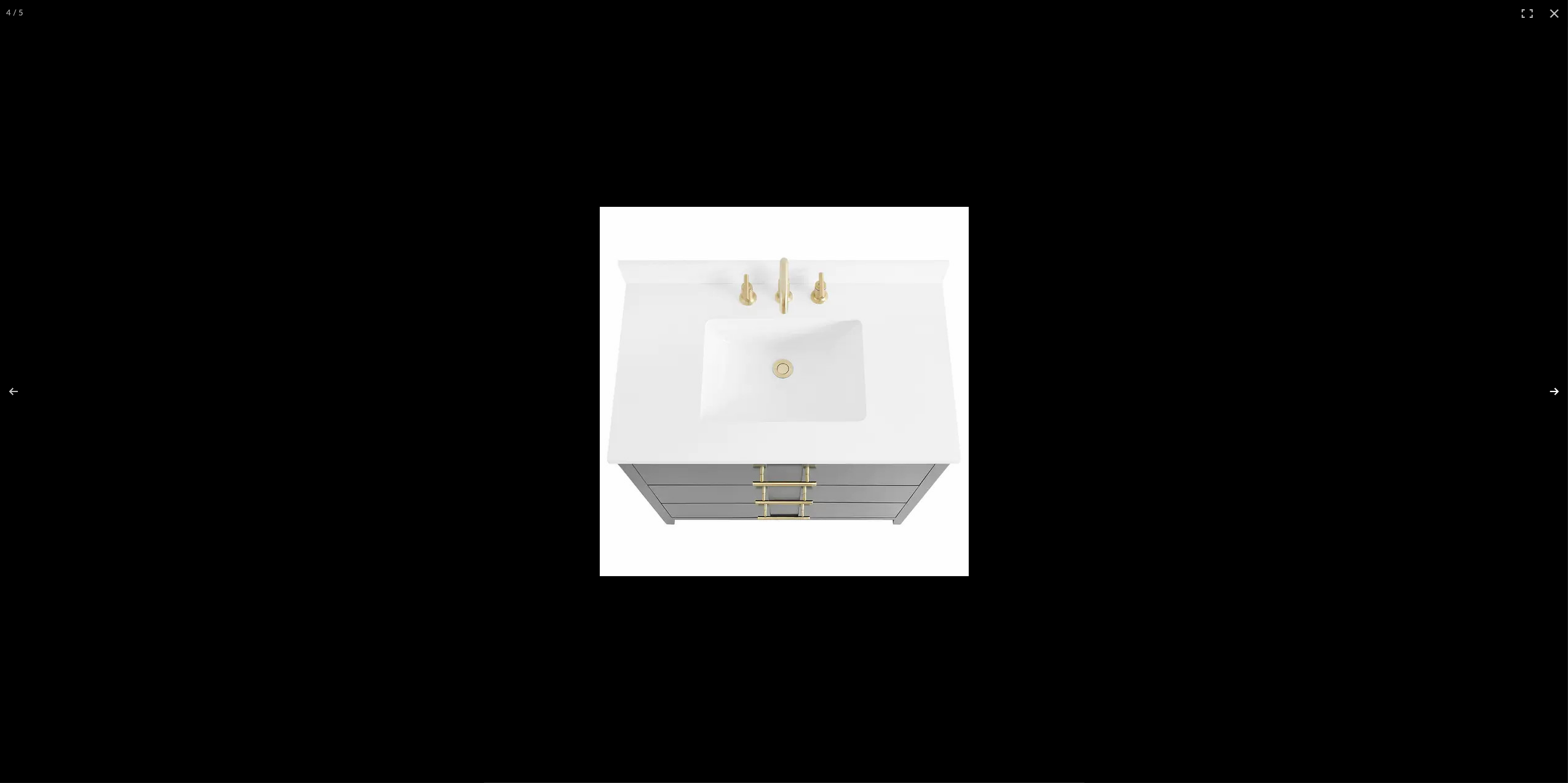
click at [1555, 389] on button at bounding box center [1546, 392] width 43 height 62
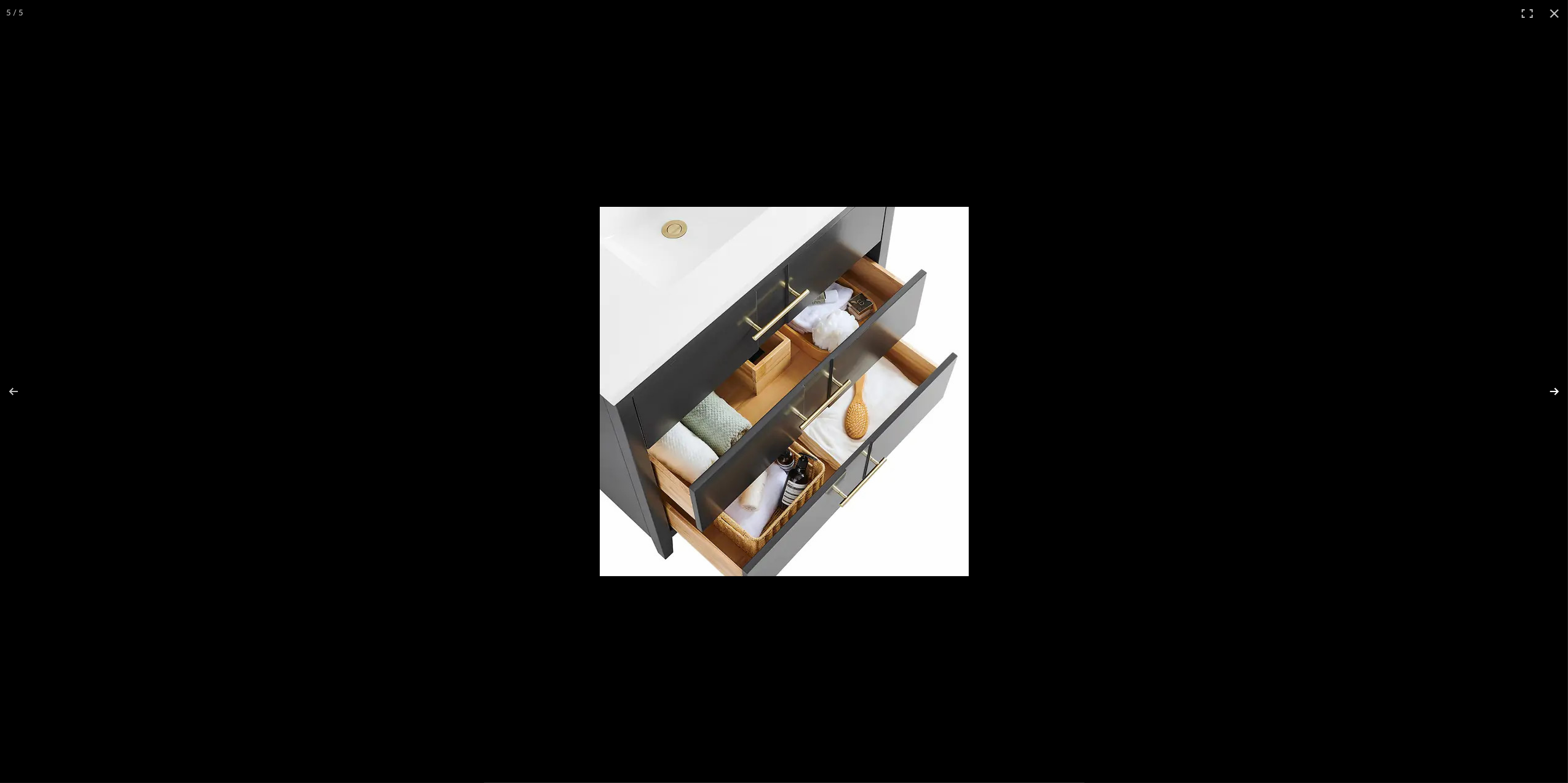
click at [1555, 389] on button at bounding box center [1546, 392] width 43 height 62
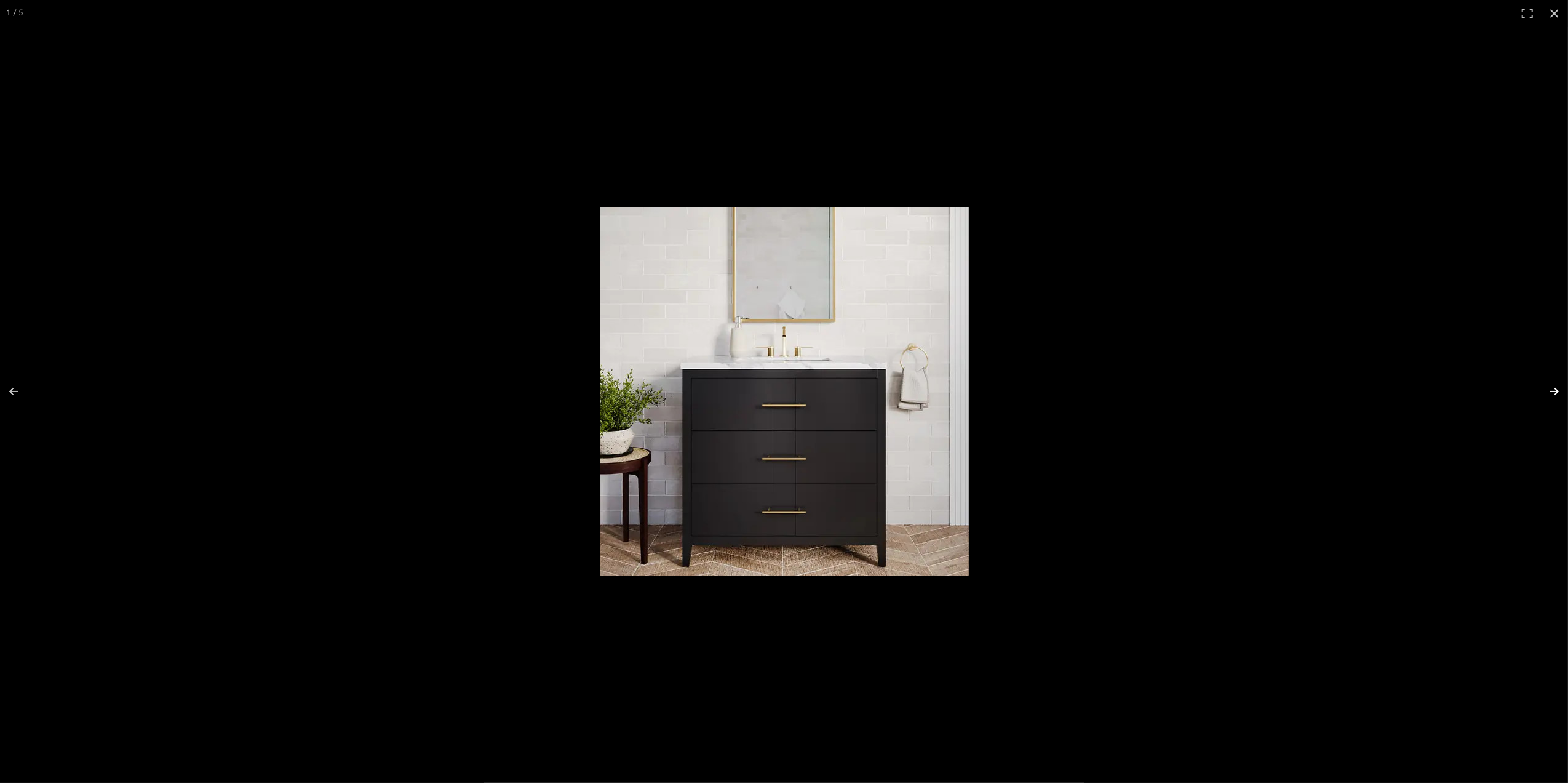
click at [1555, 390] on button at bounding box center [1546, 392] width 43 height 62
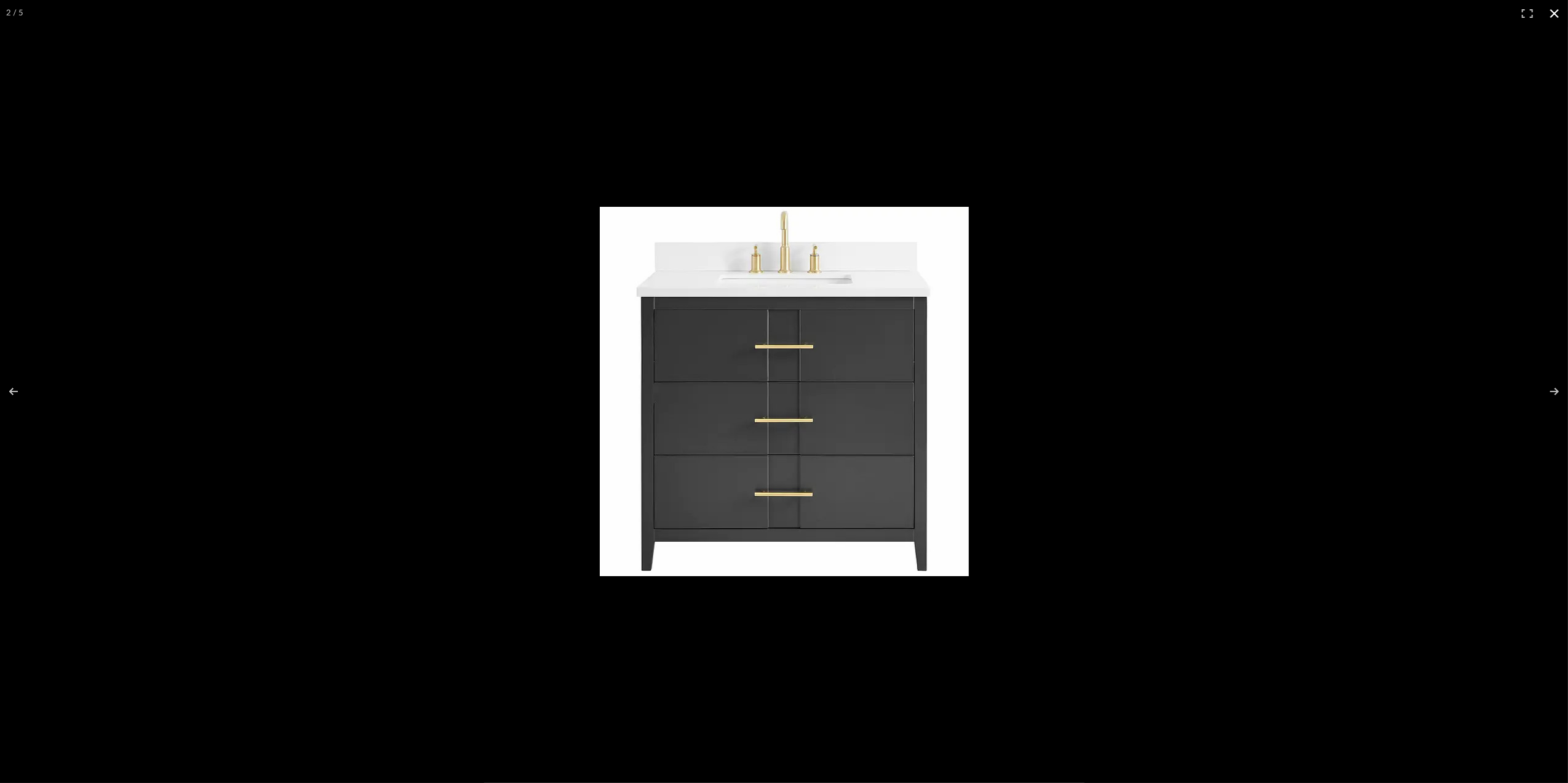
click at [1548, 10] on button at bounding box center [1554, 13] width 27 height 27
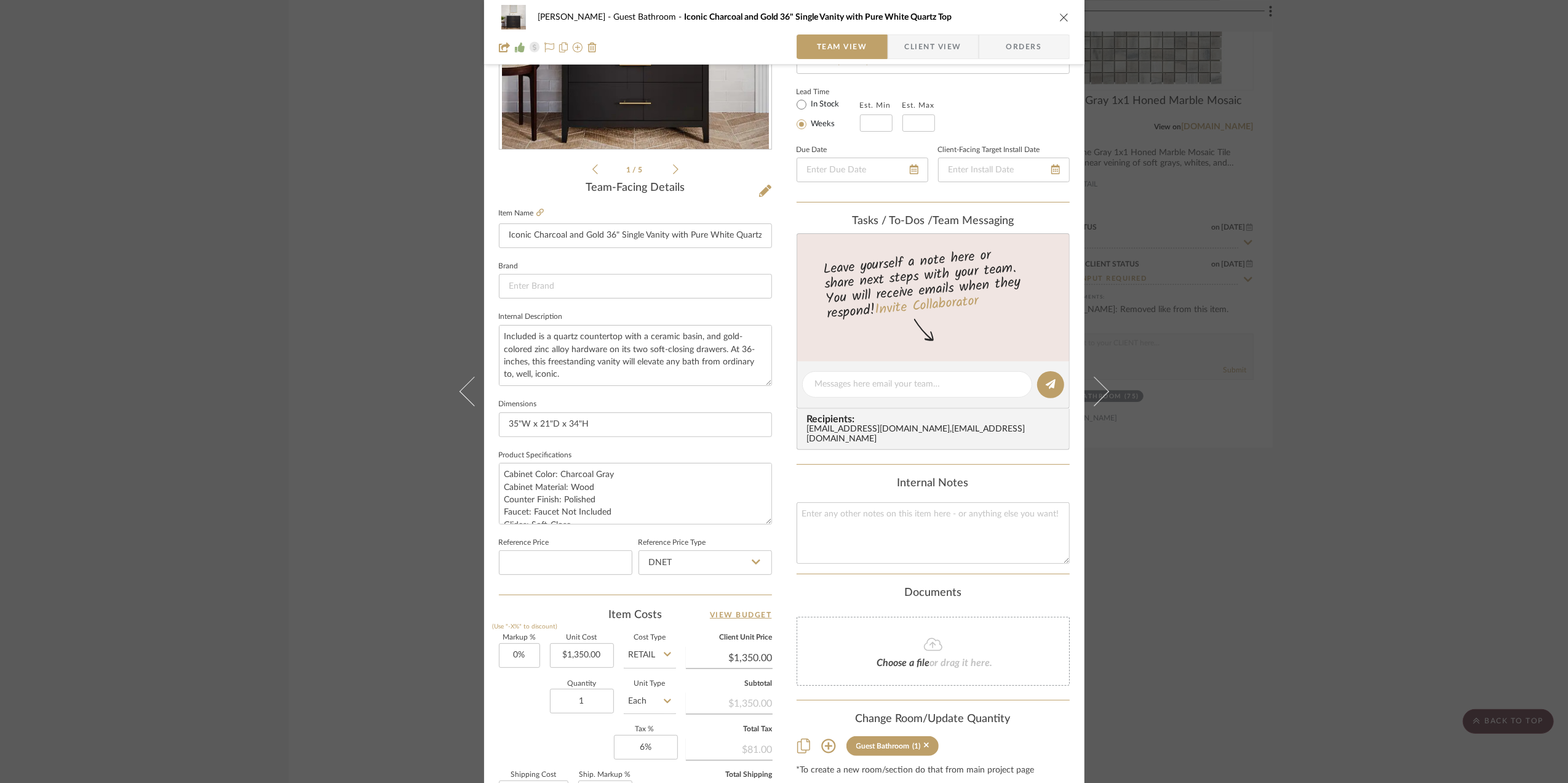
scroll to position [164, 0]
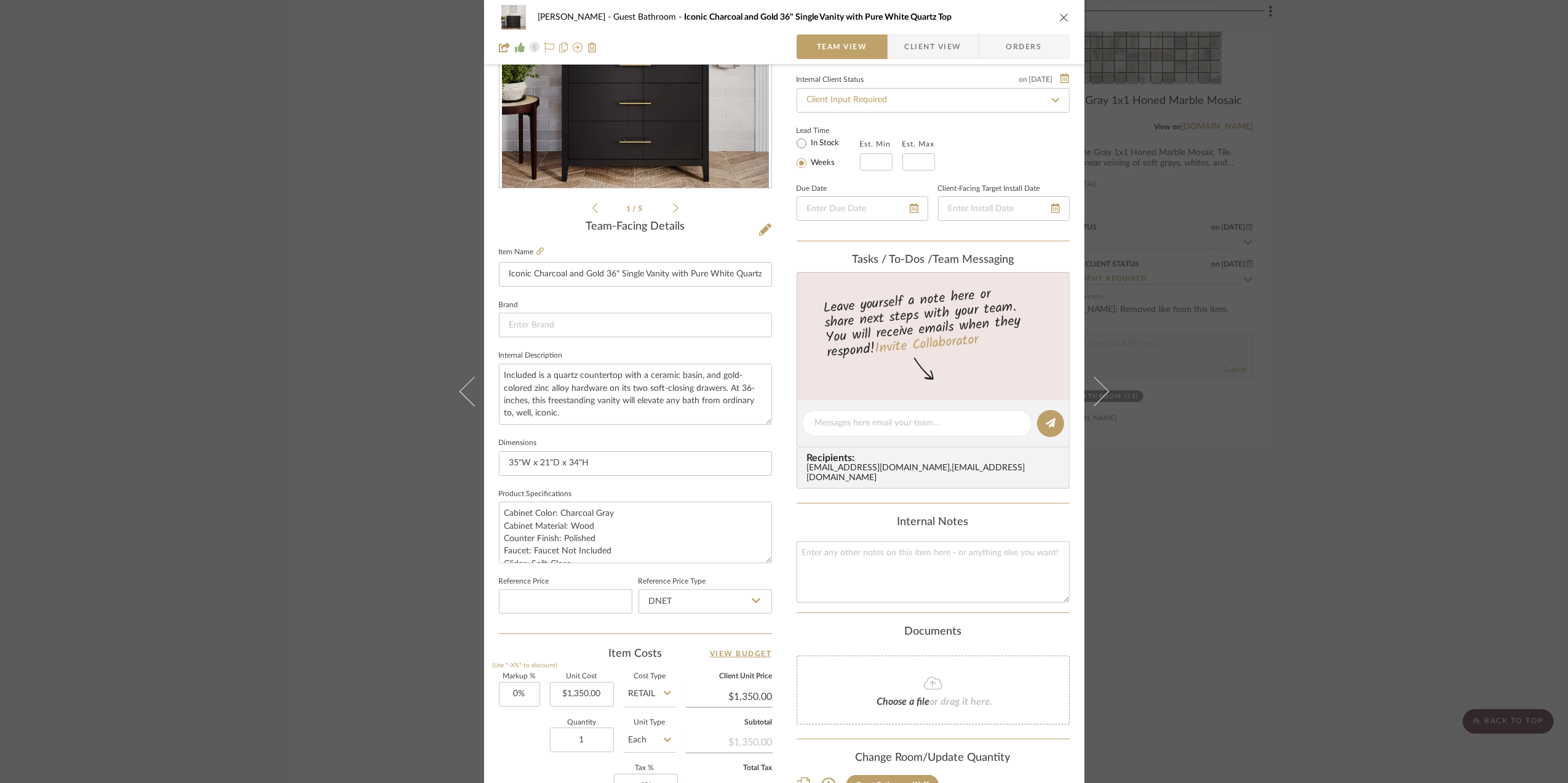
click at [1415, 518] on div "[PERSON_NAME] Guest Bathroom Iconic Charcoal and Gold 36" Single Vanity with Pu…" at bounding box center [784, 392] width 1568 height 783
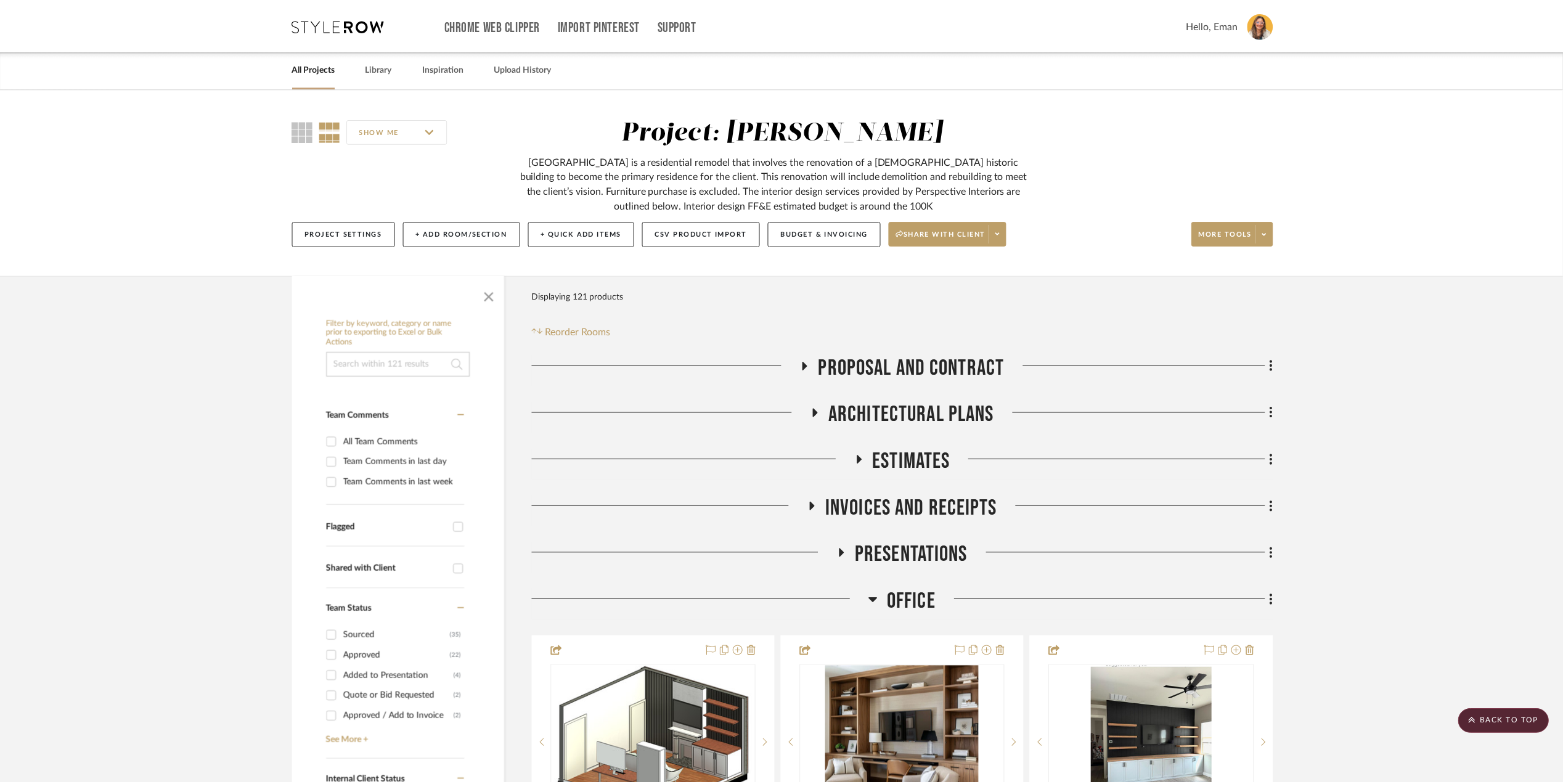
scroll to position [3588, 0]
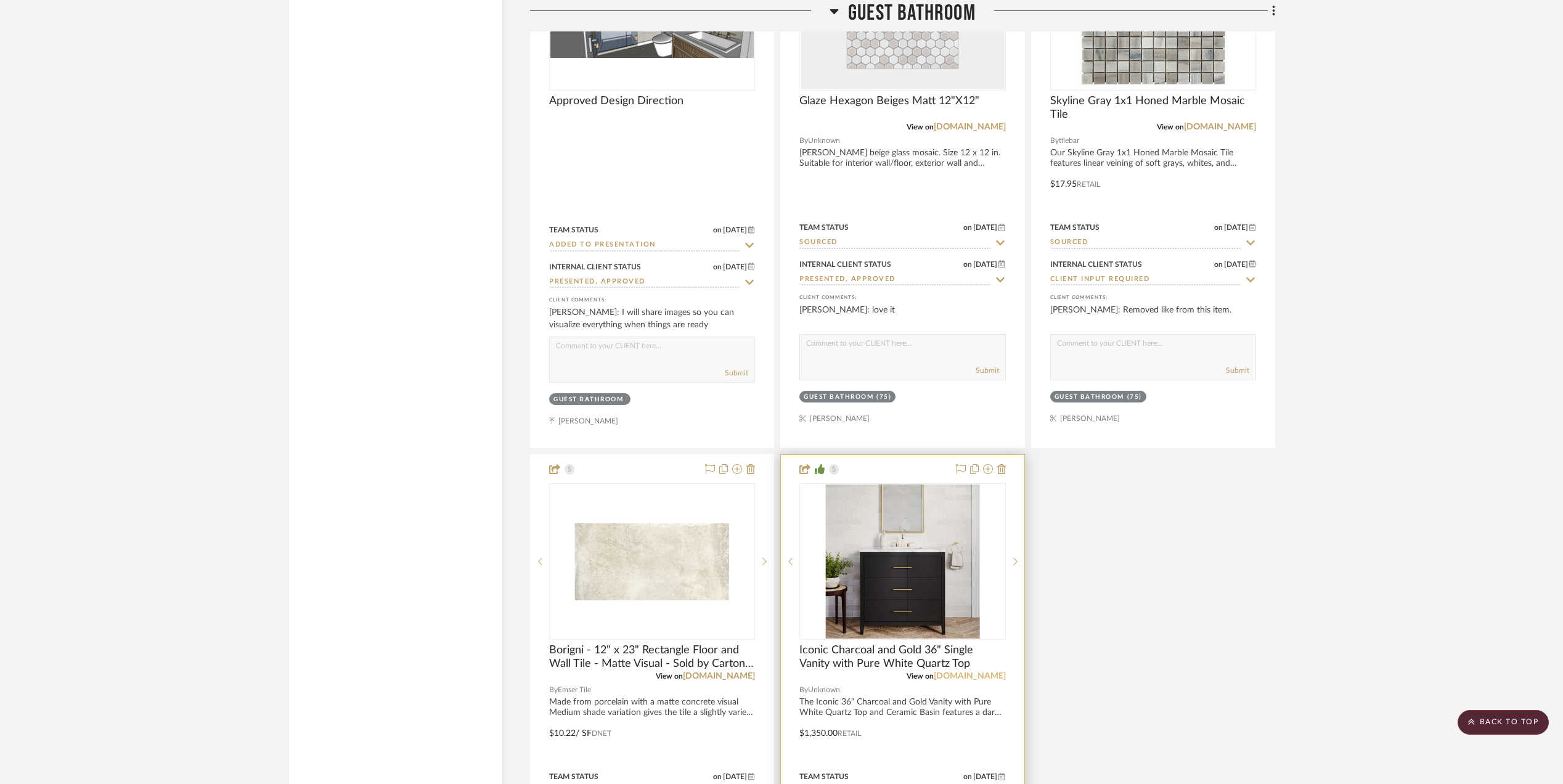
click at [984, 680] on link "[DOMAIN_NAME]" at bounding box center [969, 676] width 72 height 9
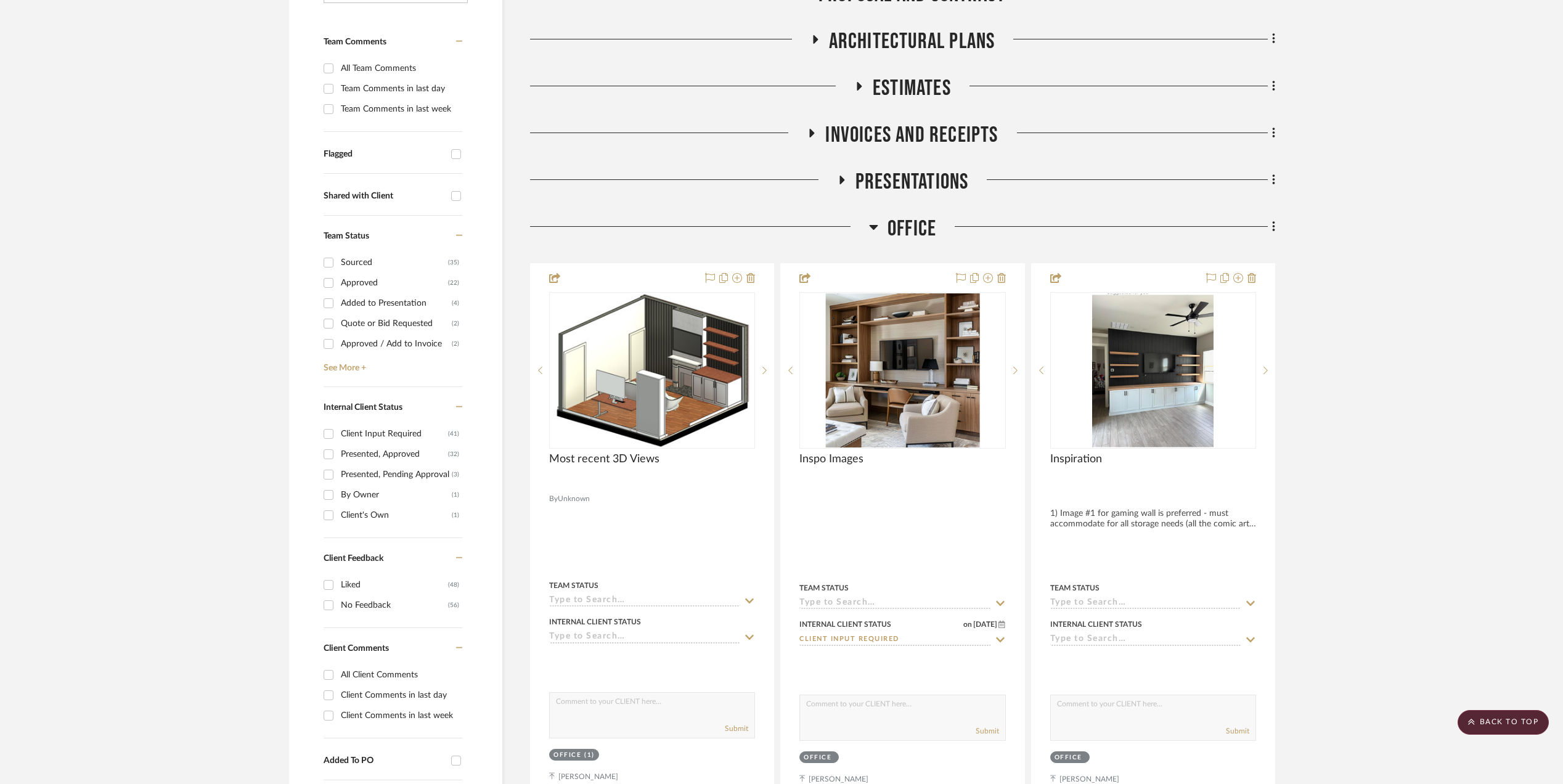
scroll to position [0, 0]
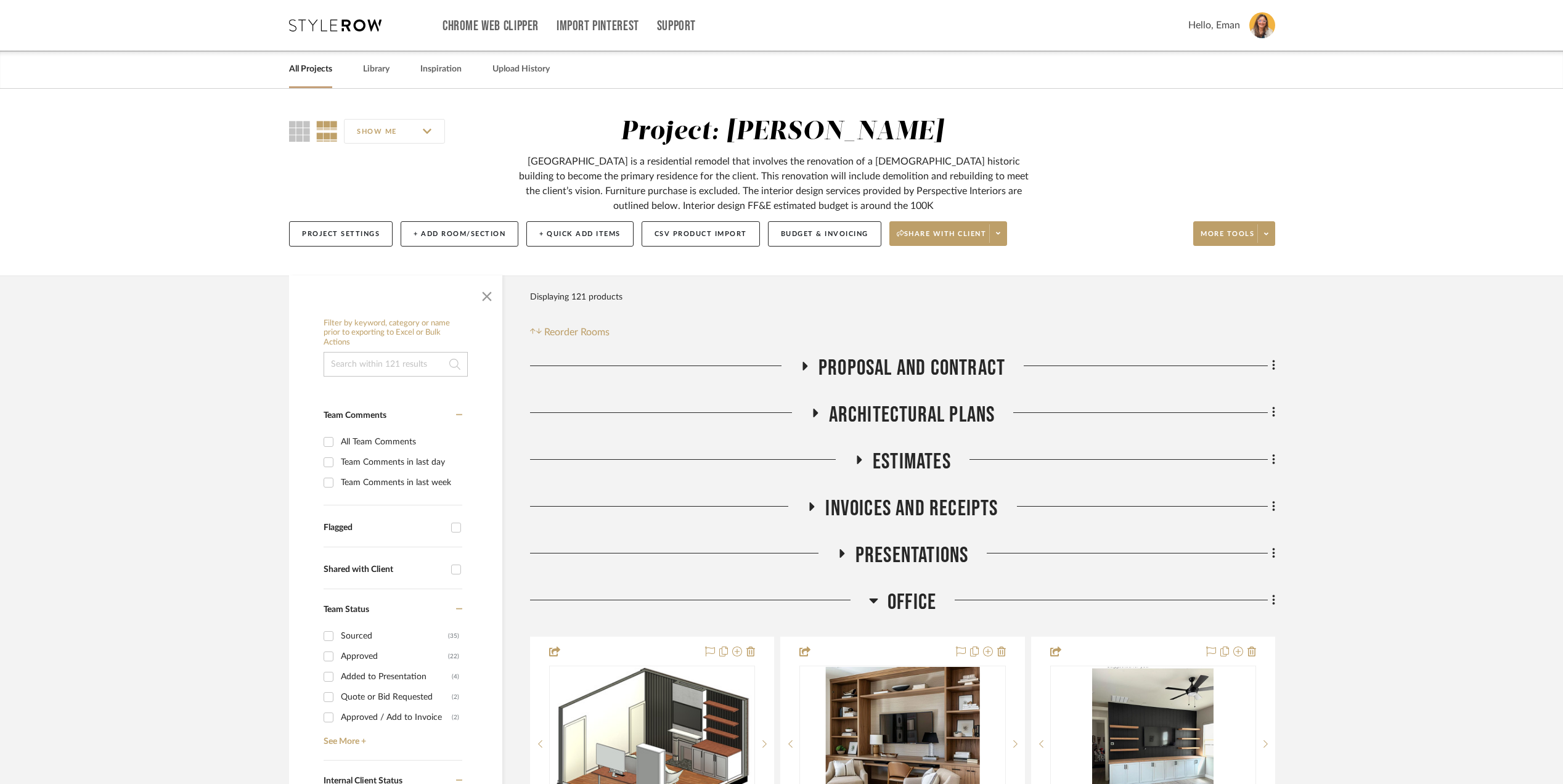
click at [308, 26] on icon at bounding box center [336, 26] width 93 height 12
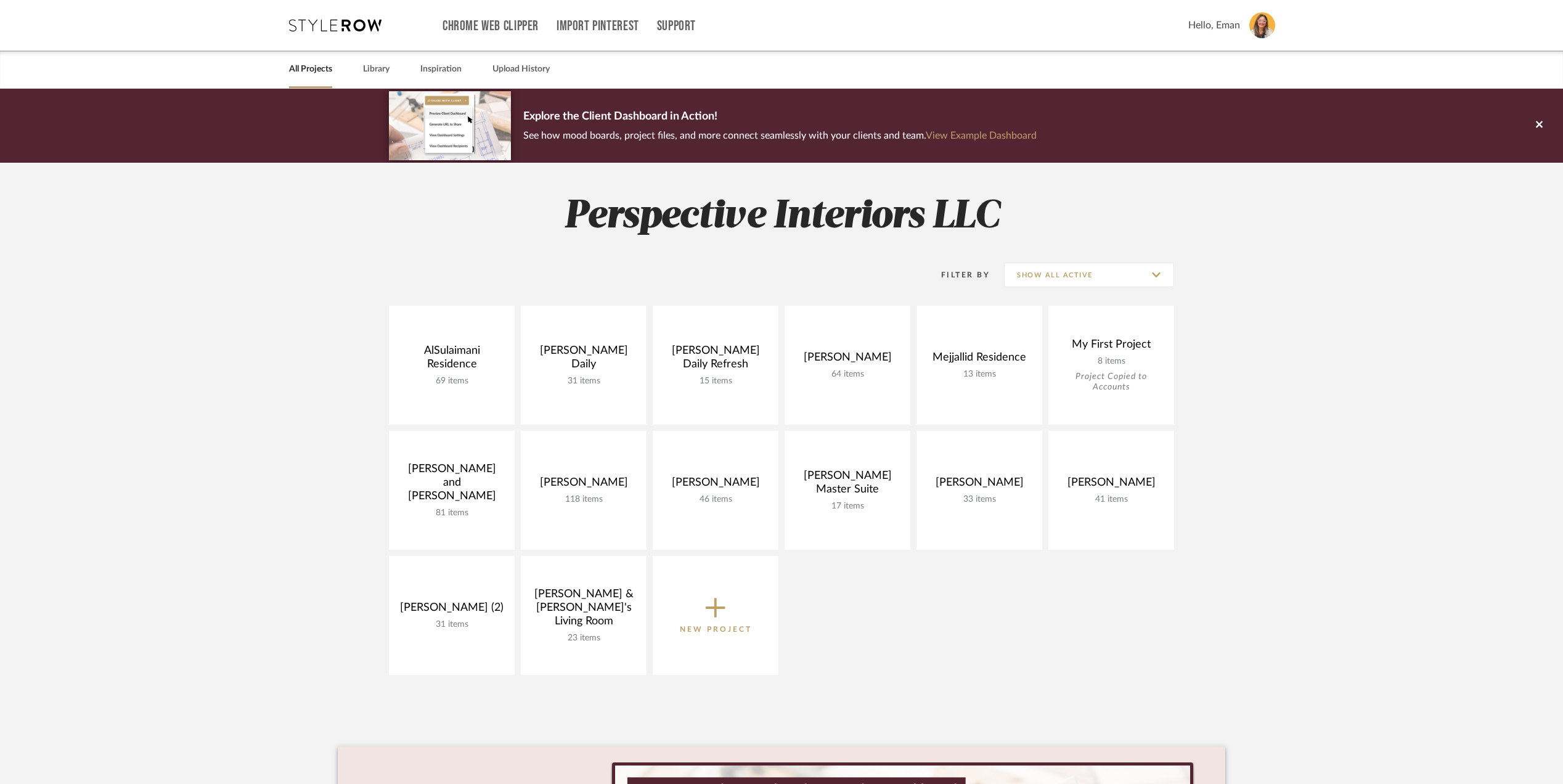
click at [1279, 641] on project-collections "Explore the Client Dashboard in Action! See how mood boards, project files, and…" at bounding box center [781, 552] width 1563 height 927
click at [1260, 649] on project-collections "Explore the Client Dashboard in Action! See how mood boards, project files, and…" at bounding box center [781, 552] width 1563 height 927
click at [1285, 649] on project-collections "Explore the Client Dashboard in Action! See how mood boards, project files, and…" at bounding box center [781, 552] width 1563 height 927
